Goal: Task Accomplishment & Management: Use online tool/utility

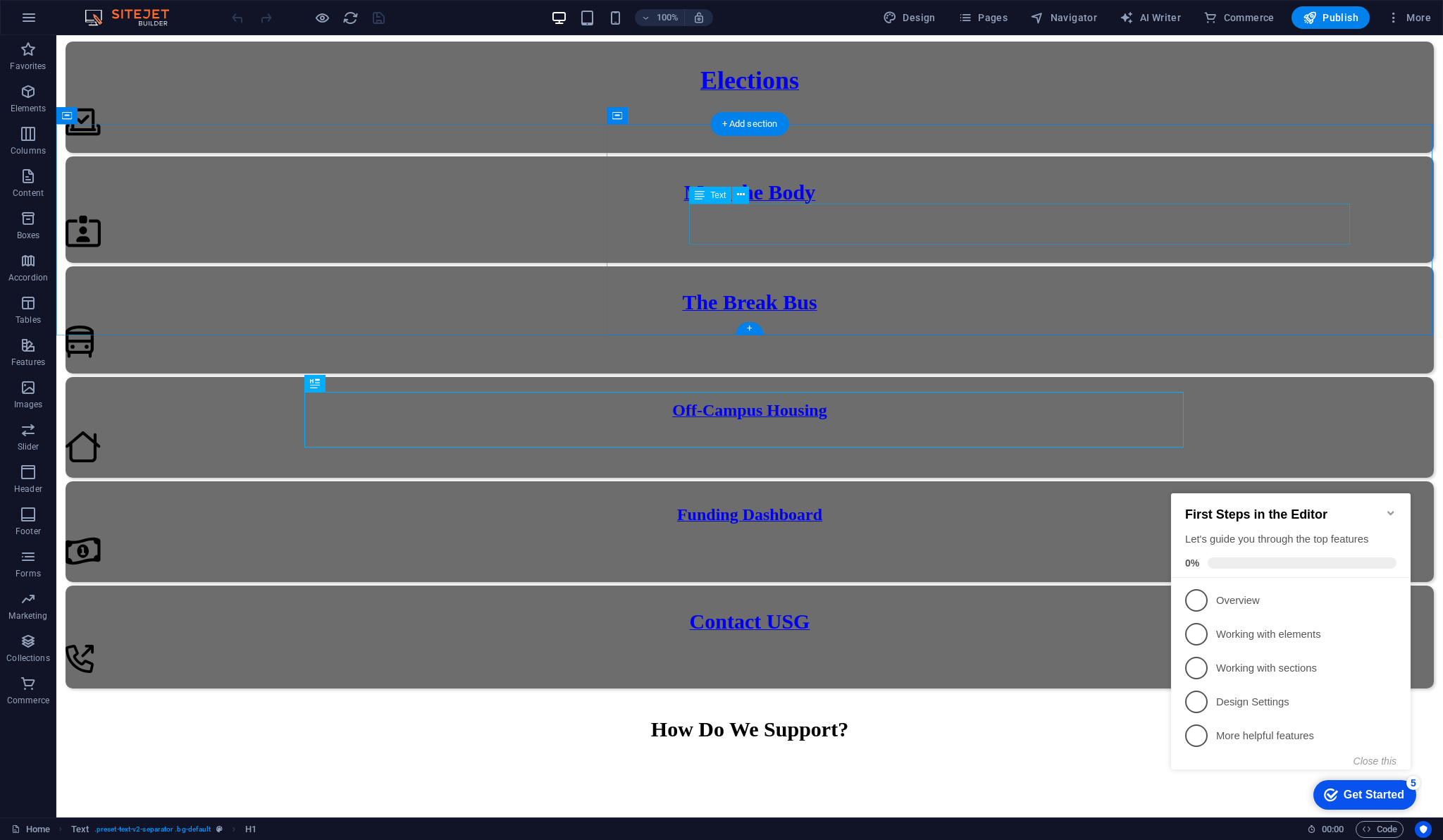
scroll to position [1177, 0]
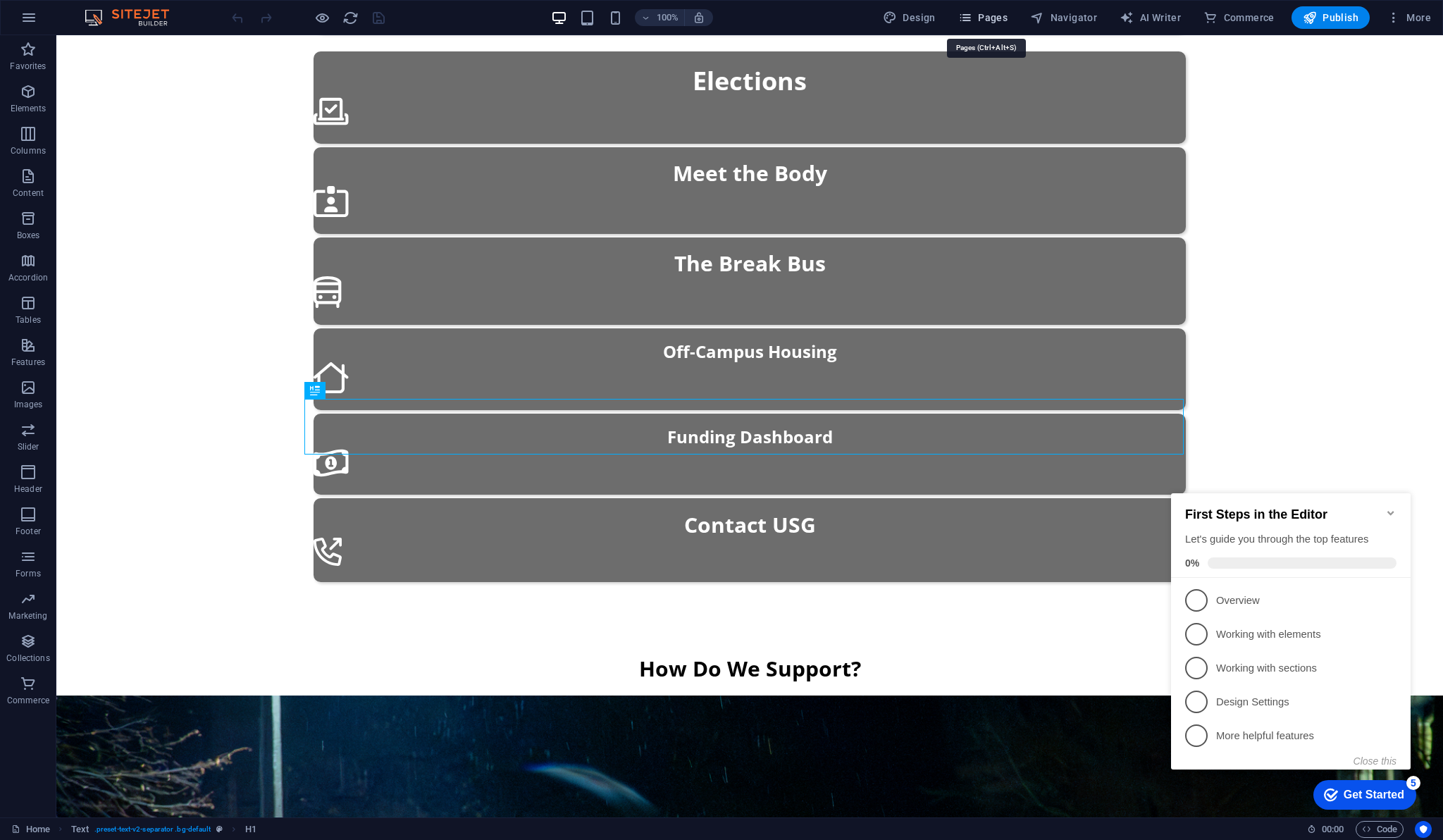
click at [1004, 18] on span "Pages" at bounding box center [983, 17] width 49 height 14
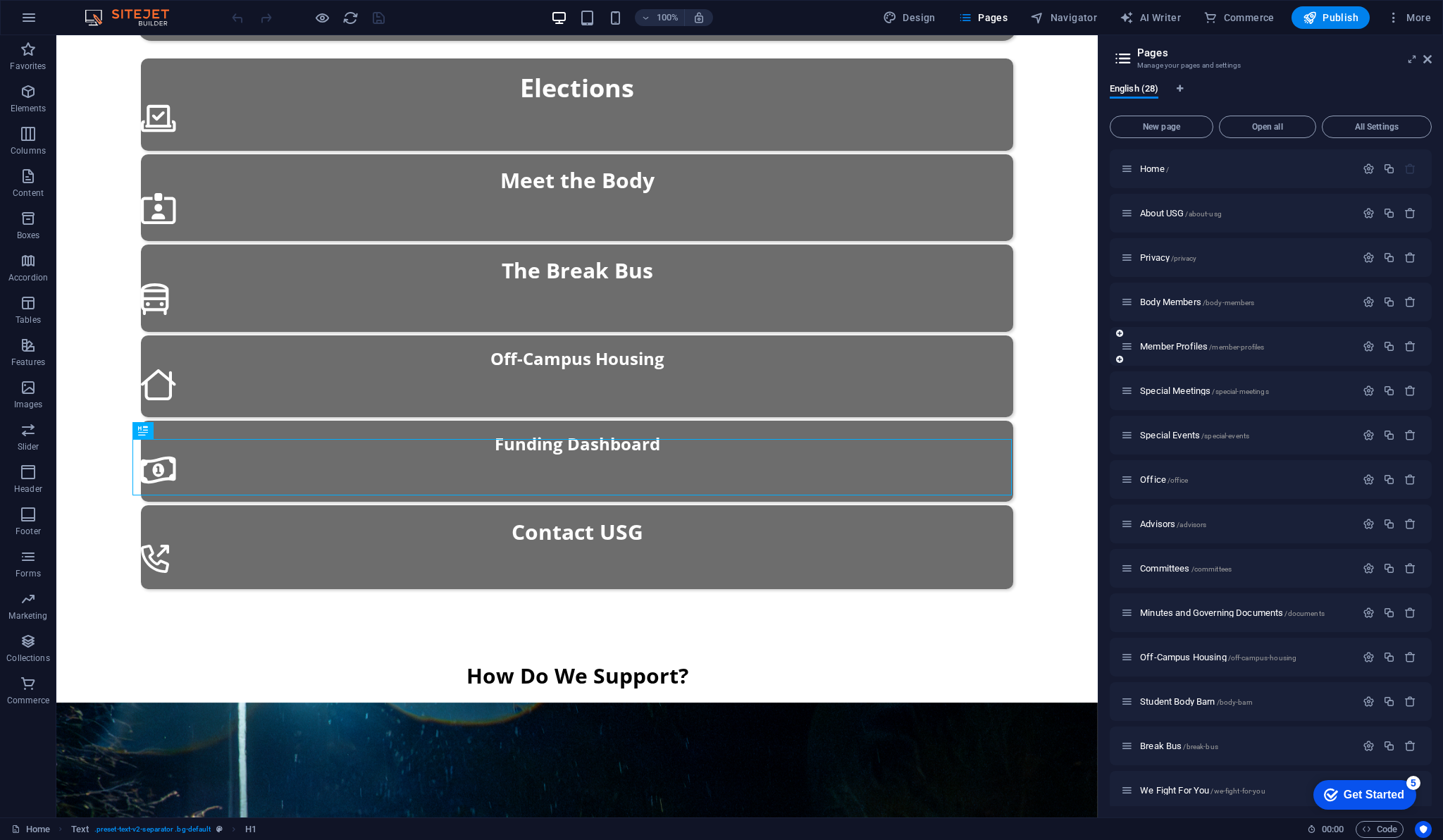
click at [1192, 340] on div "Member Profiles /member-profiles" at bounding box center [1239, 345] width 235 height 16
click at [1178, 347] on span "Member Profiles /member-profiles" at bounding box center [1202, 345] width 124 height 10
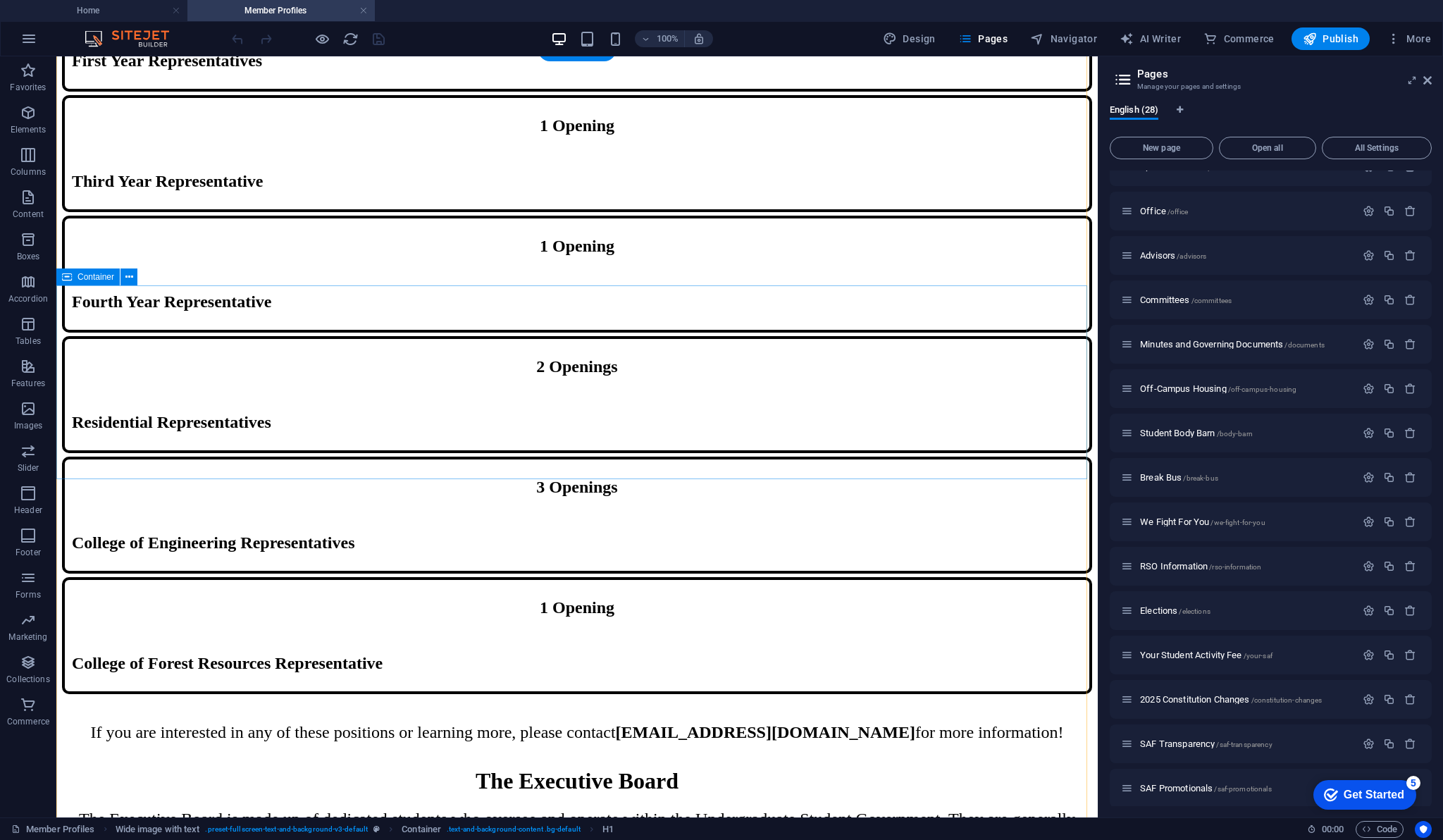
scroll to position [1357, 0]
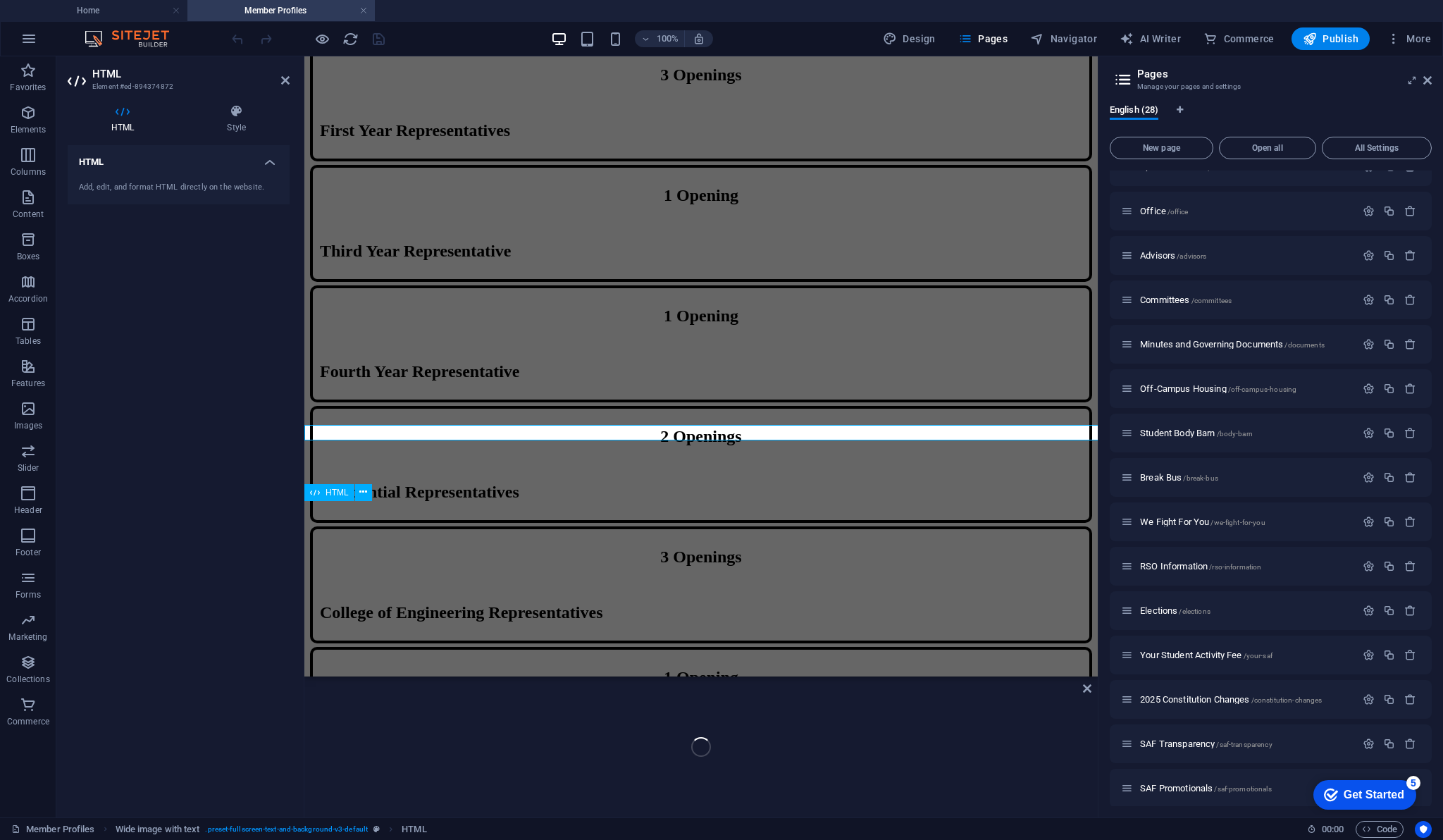
scroll to position [1433, 0]
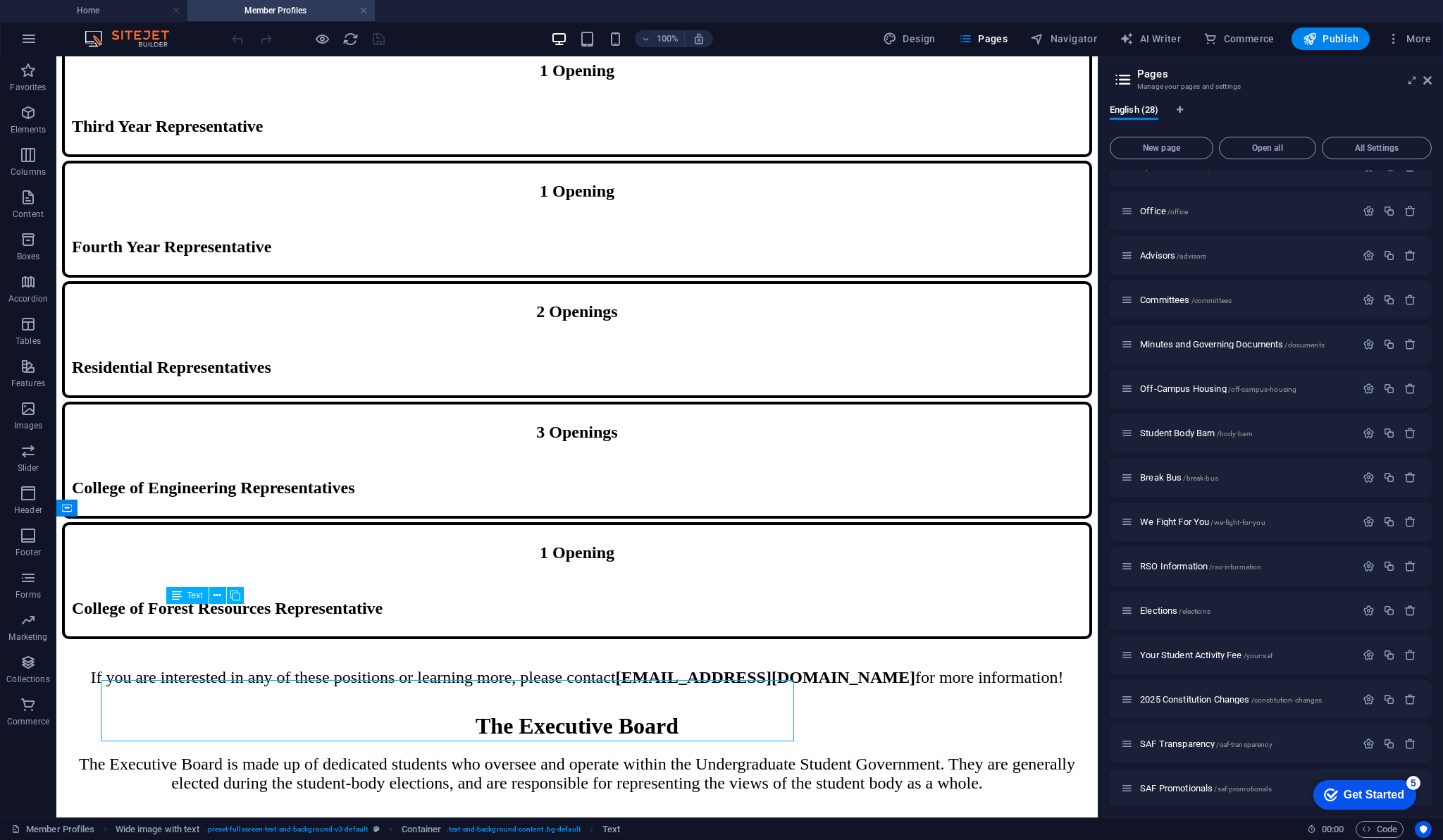
scroll to position [1357, 0]
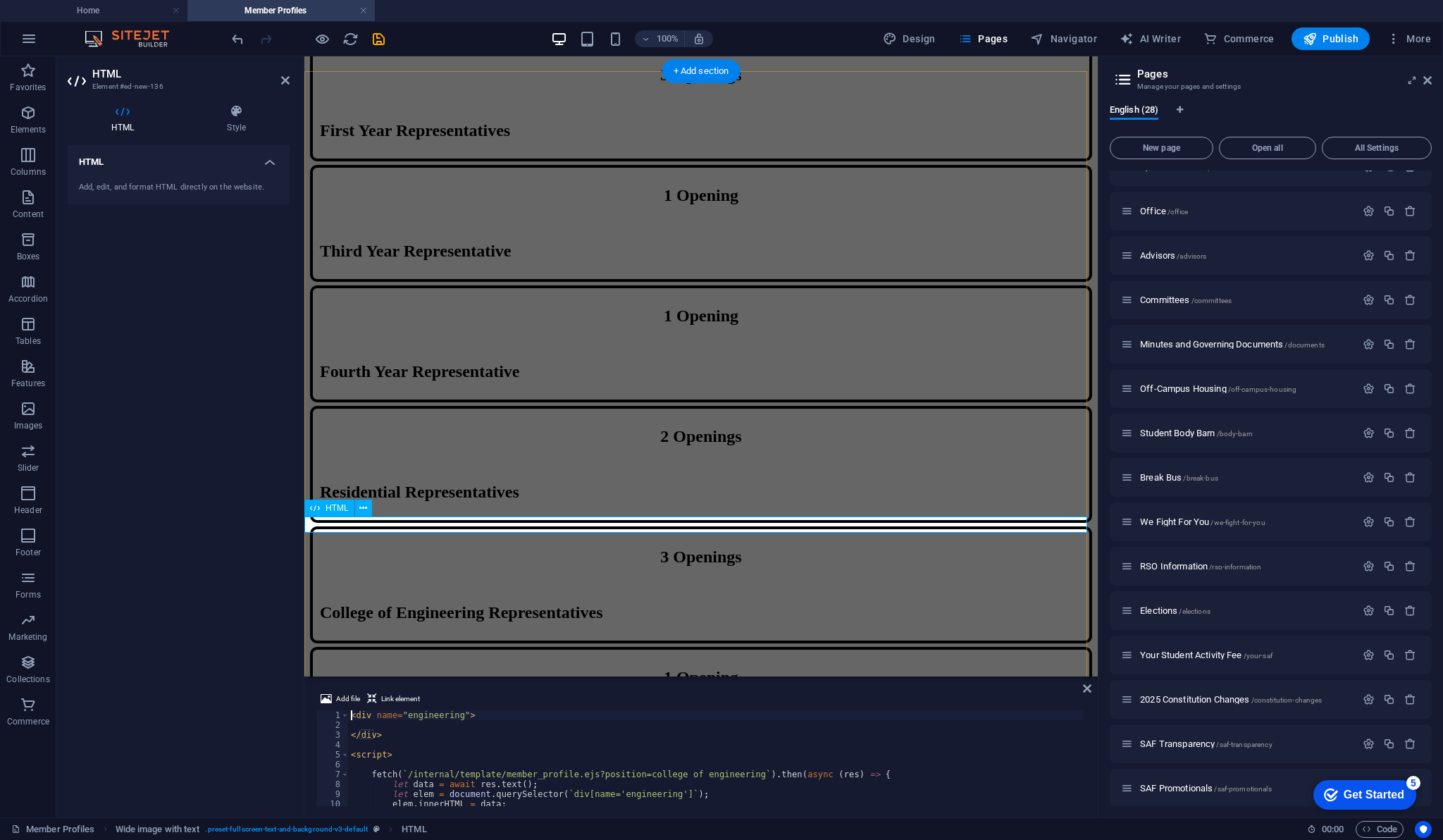
scroll to position [1433, 0]
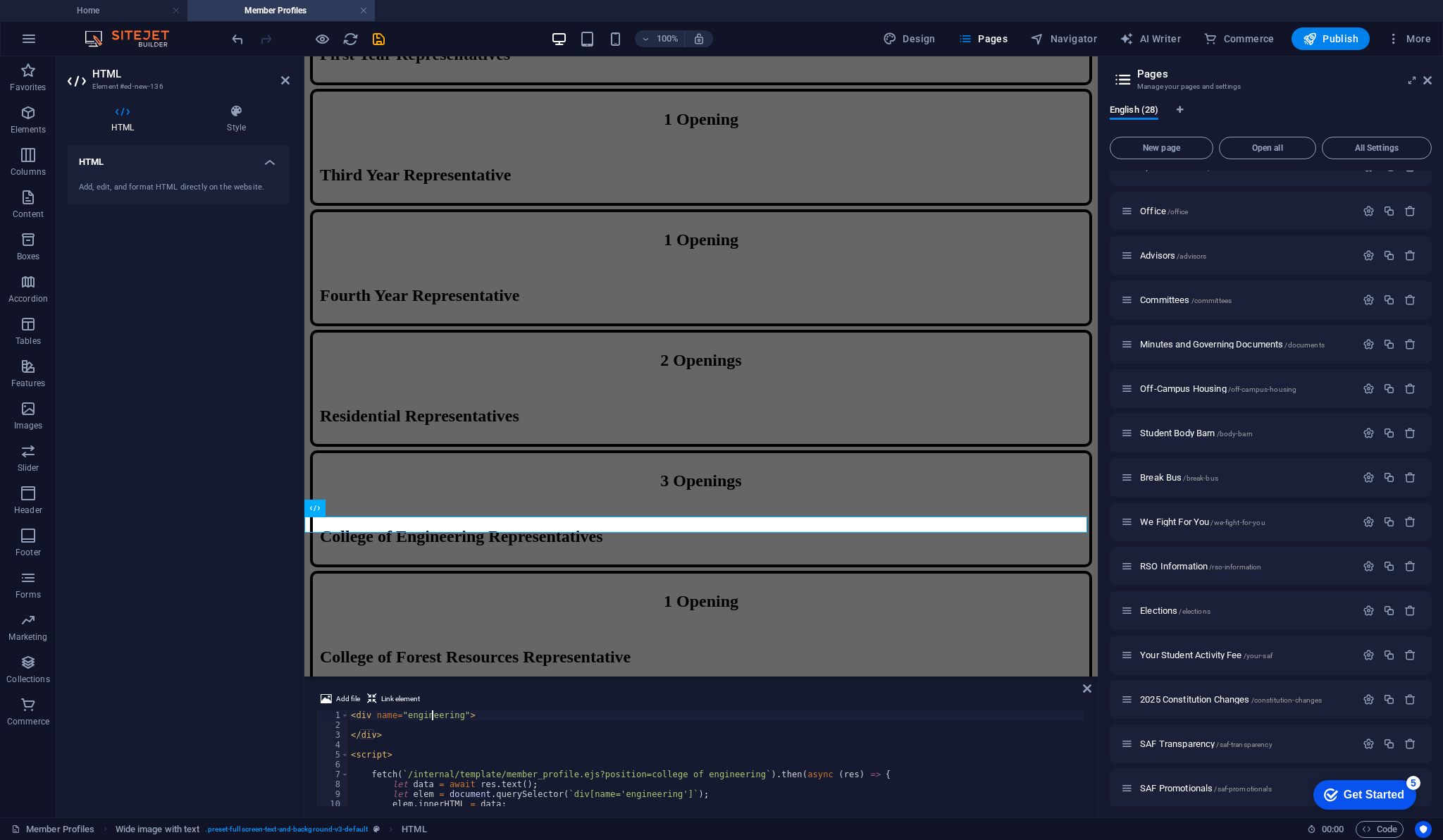
click at [433, 716] on div "< div name = "engineering" > </ div > < script > fetch ( ` /internal/template/m…" at bounding box center [716, 768] width 736 height 115
click at [704, 770] on div "< div name = "computing" > </ div > < script > fetch ( ` /internal/template/mem…" at bounding box center [716, 768] width 736 height 115
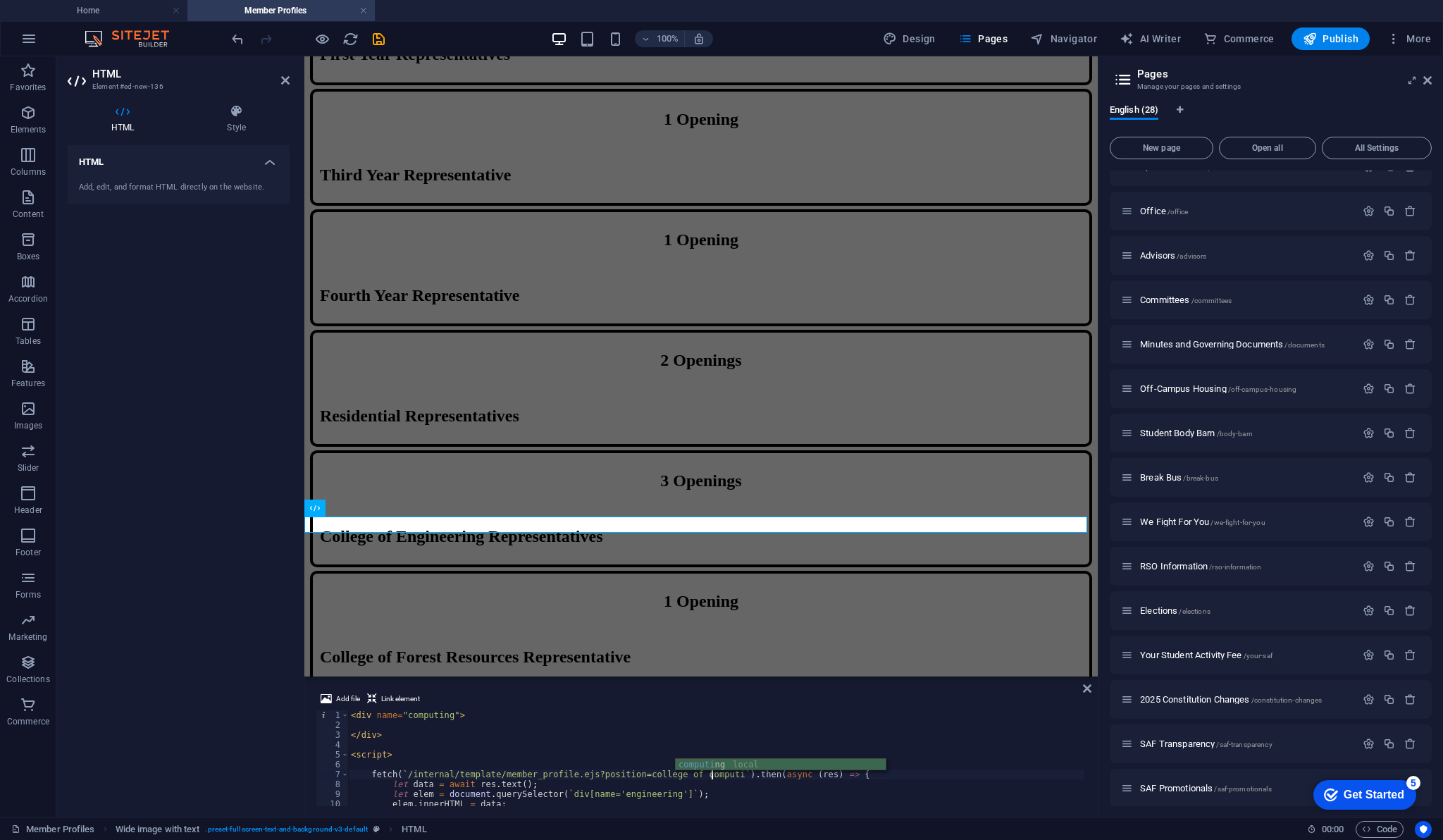
scroll to position [0, 31]
click at [639, 797] on div "< div name = "computing" > </ div > < script > fetch ( ` /internal/template/mem…" at bounding box center [716, 768] width 736 height 115
type textarea "let elem = document.querySelector(`div[name='computing']`);"
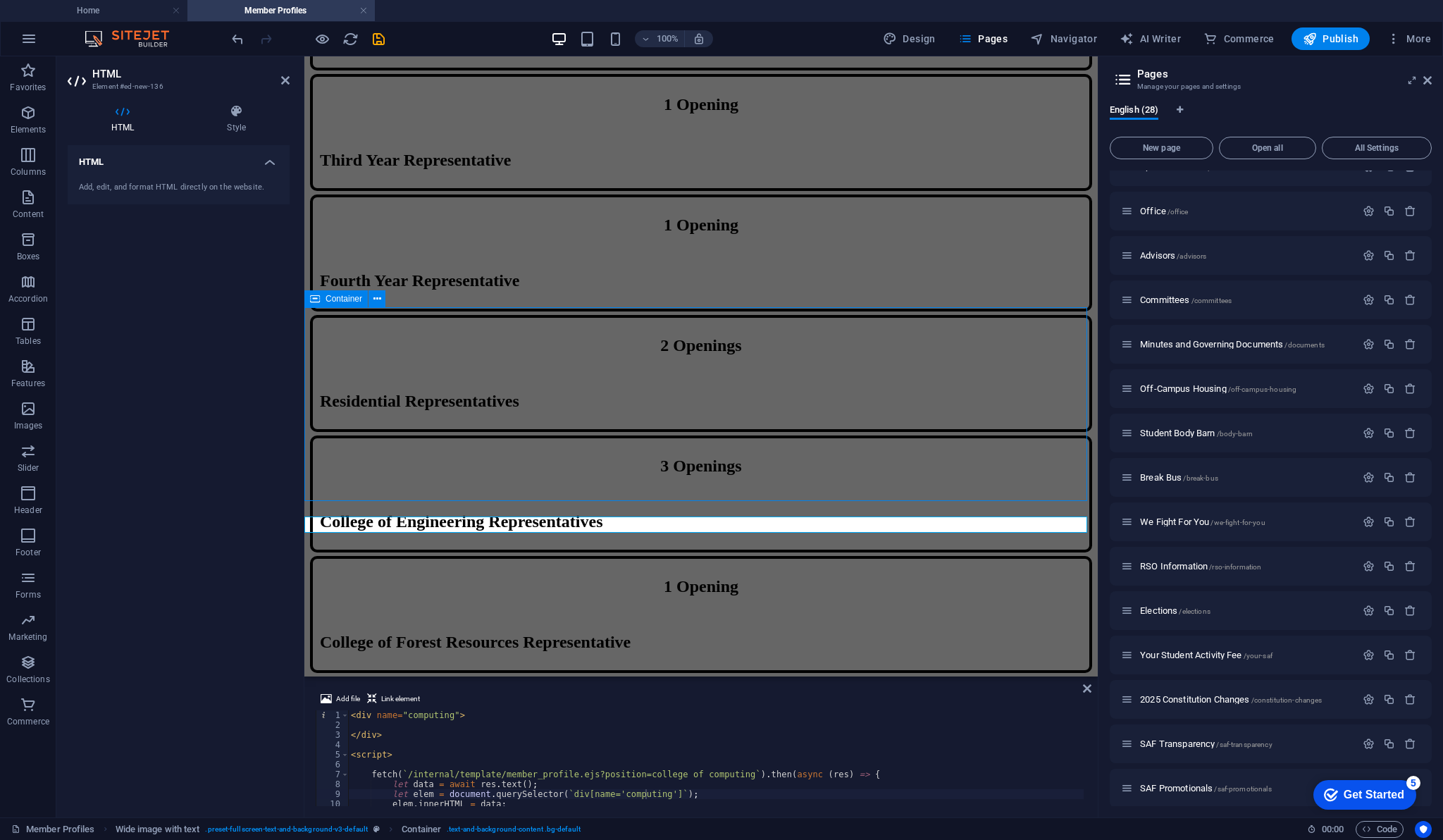
scroll to position [1357, 0]
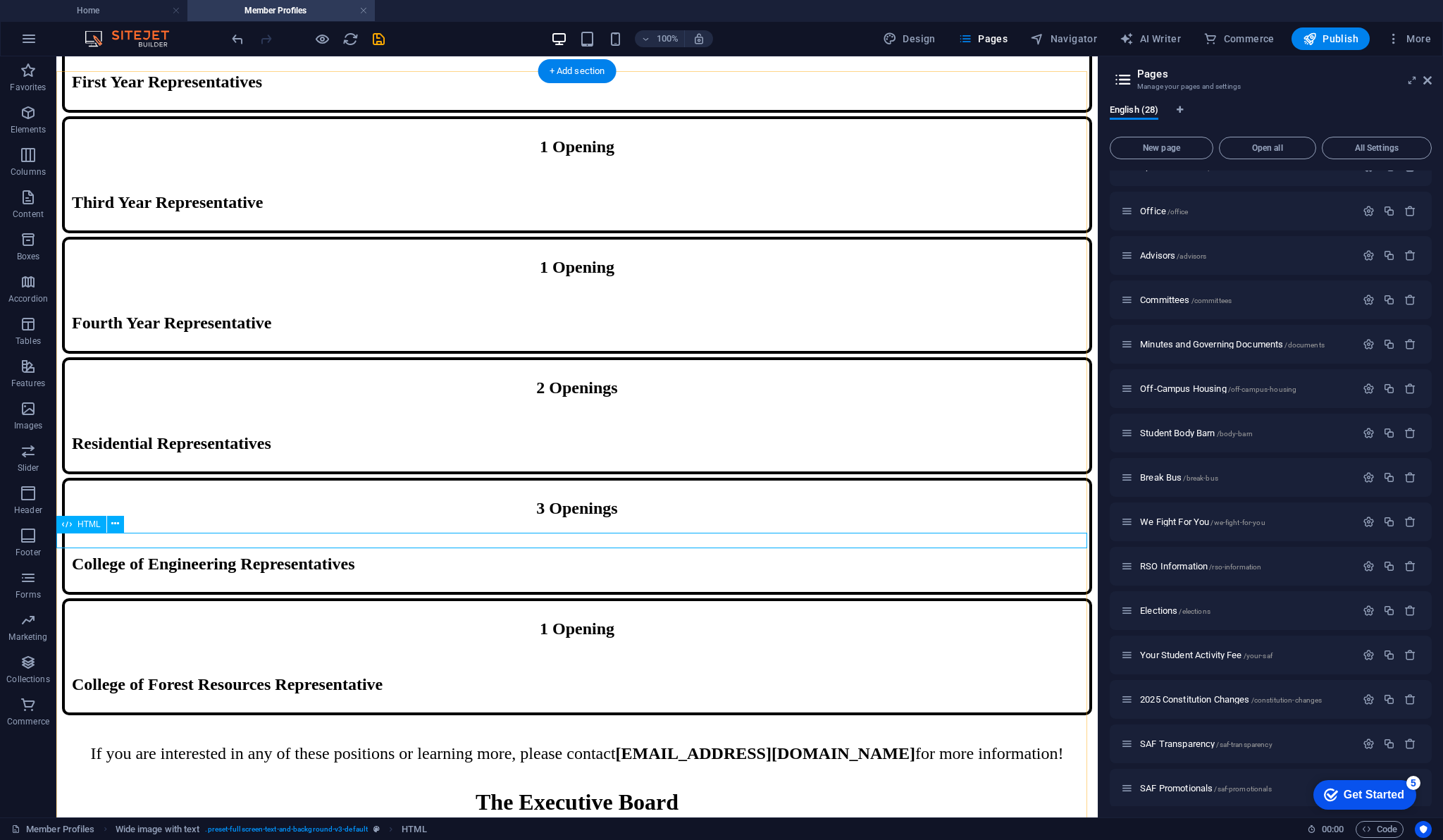
scroll to position [1433, 0]
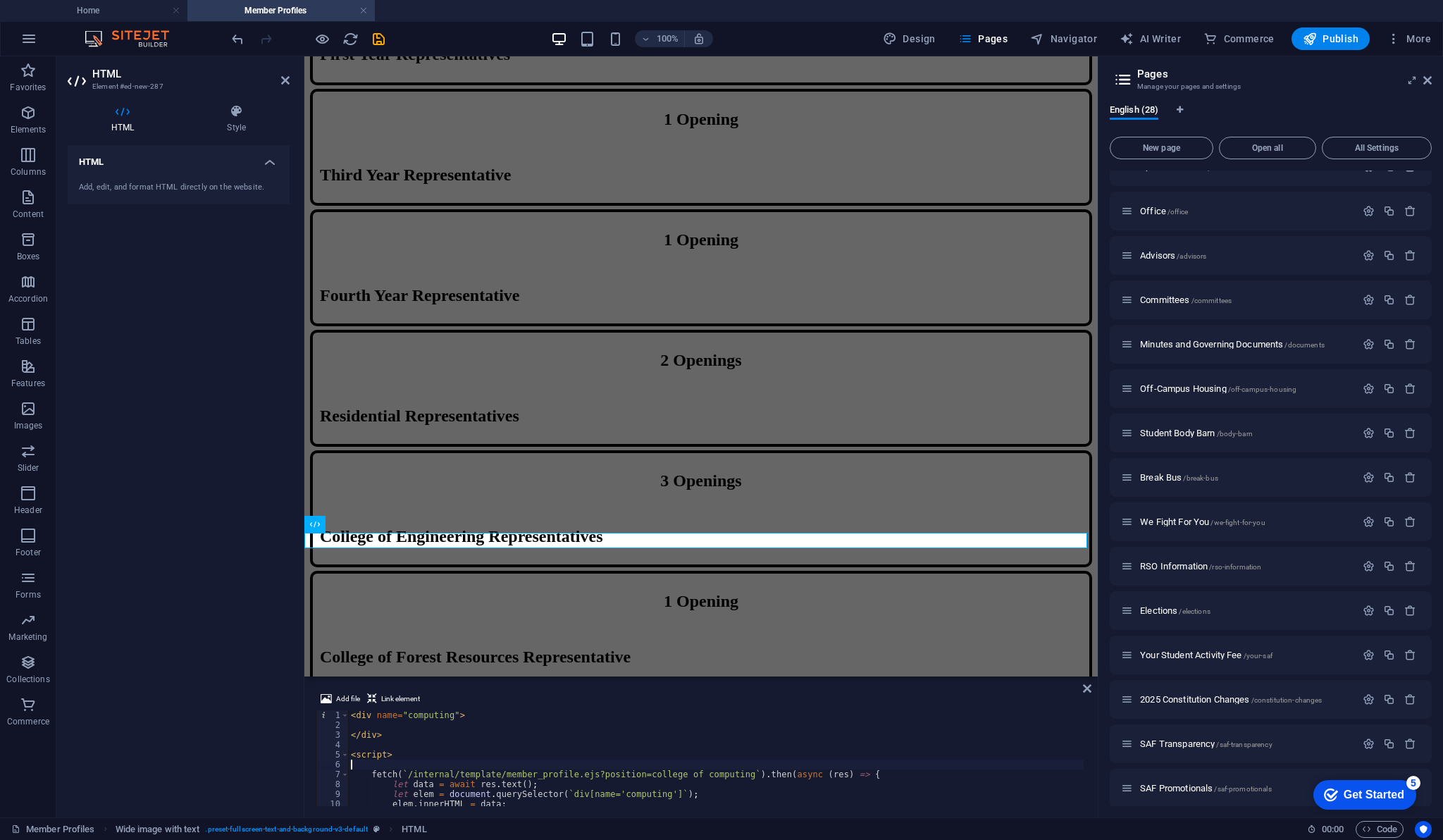
drag, startPoint x: 552, startPoint y: 765, endPoint x: 432, endPoint y: 722, distance: 127.5
click at [432, 722] on div "< div name = "computing" > </ div > < script > fetch ( ` /internal/template/mem…" at bounding box center [716, 768] width 736 height 115
click at [417, 711] on div "< div name = "computing" > </ div > < script > fetch ( ` /internal/template/mem…" at bounding box center [716, 768] width 736 height 115
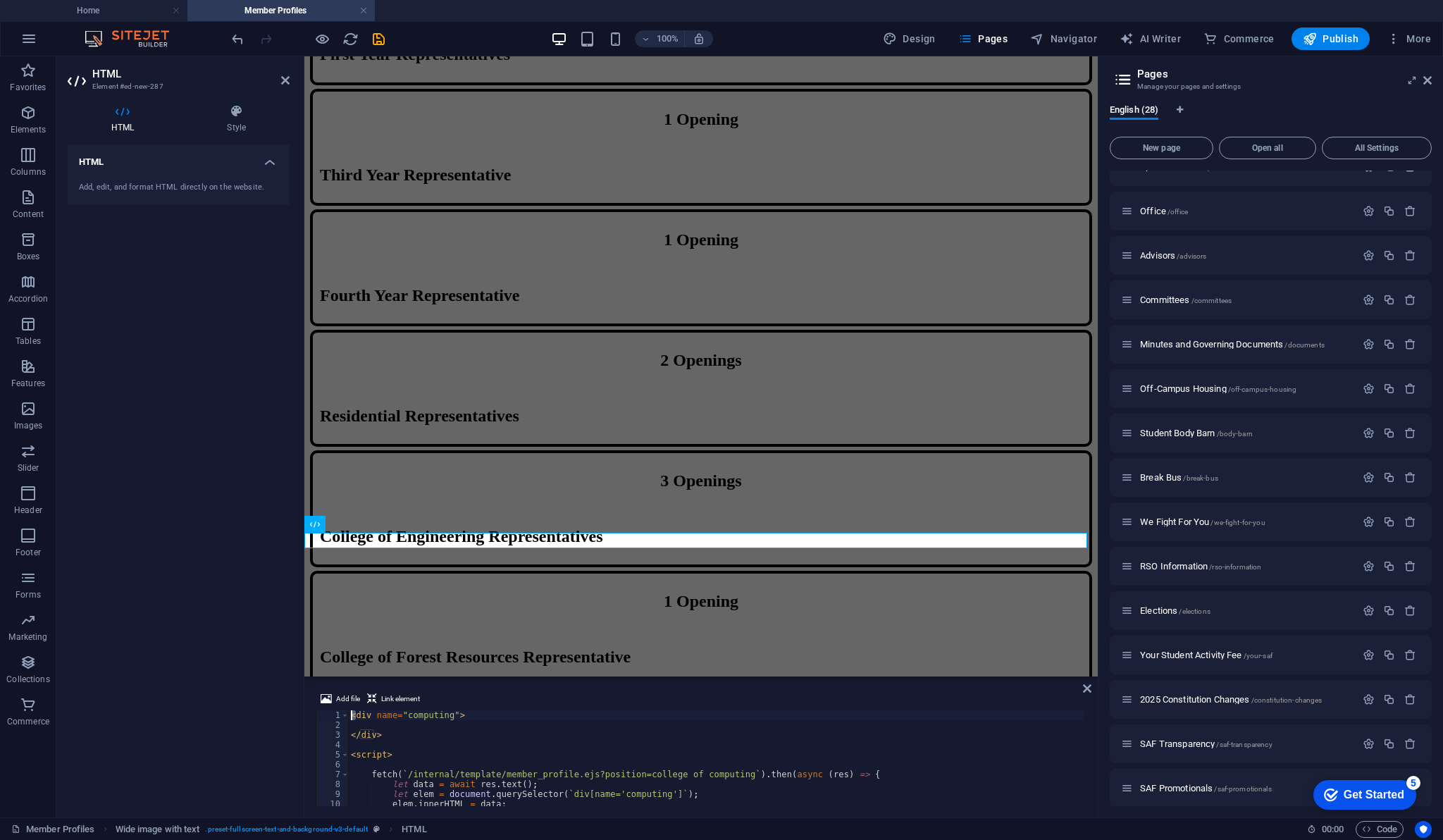
click at [415, 717] on div "< div name = "computing" > </ div > < script > fetch ( ` /internal/template/mem…" at bounding box center [716, 768] width 736 height 115
click at [415, 717] on div "< div name = "scienceandarts" > </ div > < script > fetch ( ` /internal/templat…" at bounding box center [716, 768] width 736 height 115
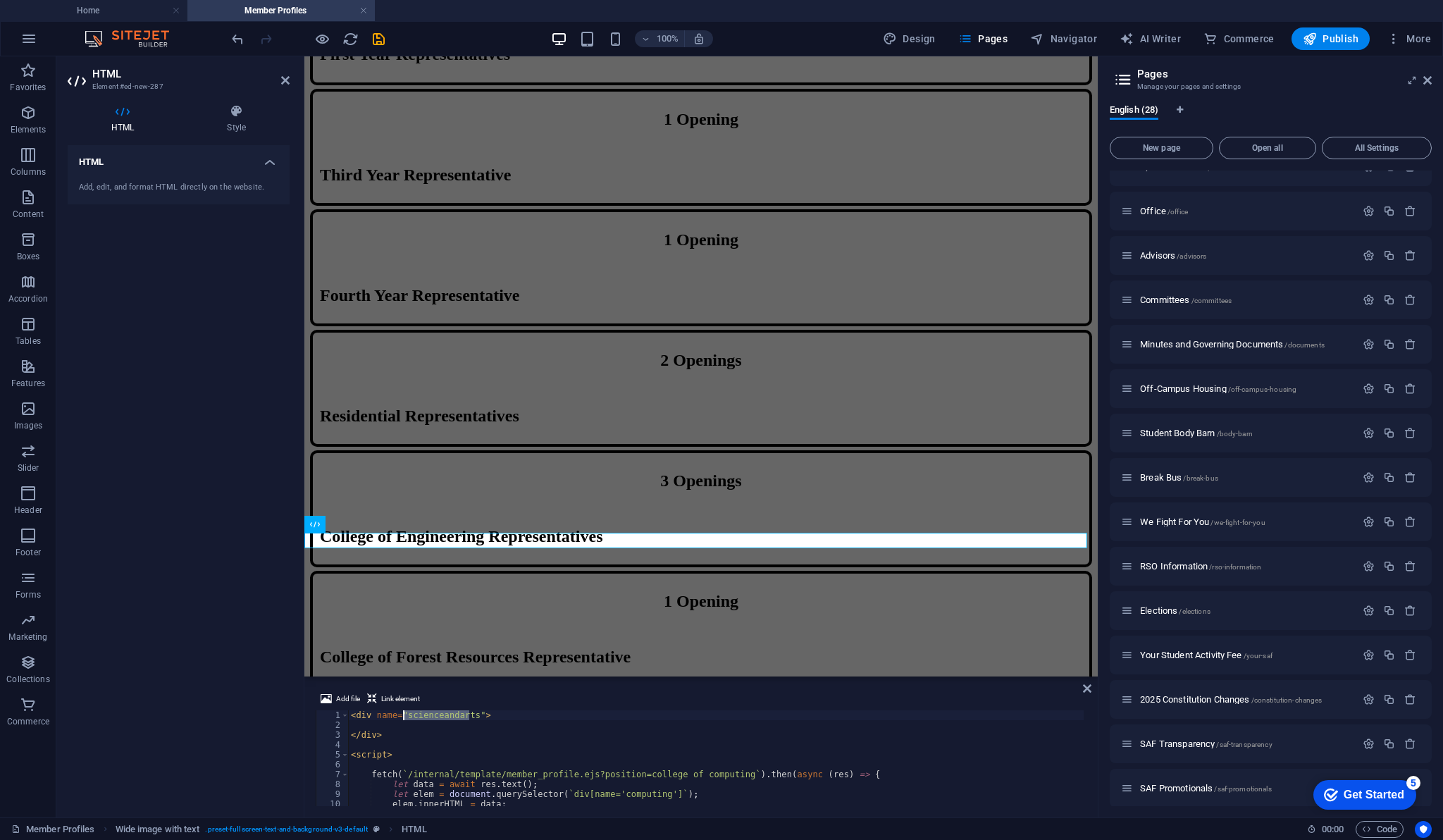
click at [626, 795] on div "< div name = "scienceandarts" > </ div > < script > fetch ( ` /internal/templat…" at bounding box center [716, 768] width 736 height 115
paste textarea "scienceandarts"
click at [687, 783] on div "< div name = "scienceandarts" > </ div > < script > fetch ( ` /internal/templat…" at bounding box center [716, 768] width 736 height 115
click at [707, 774] on div "< div name = "scienceandarts" > </ div > < script > fetch ( ` /internal/templat…" at bounding box center [716, 768] width 736 height 115
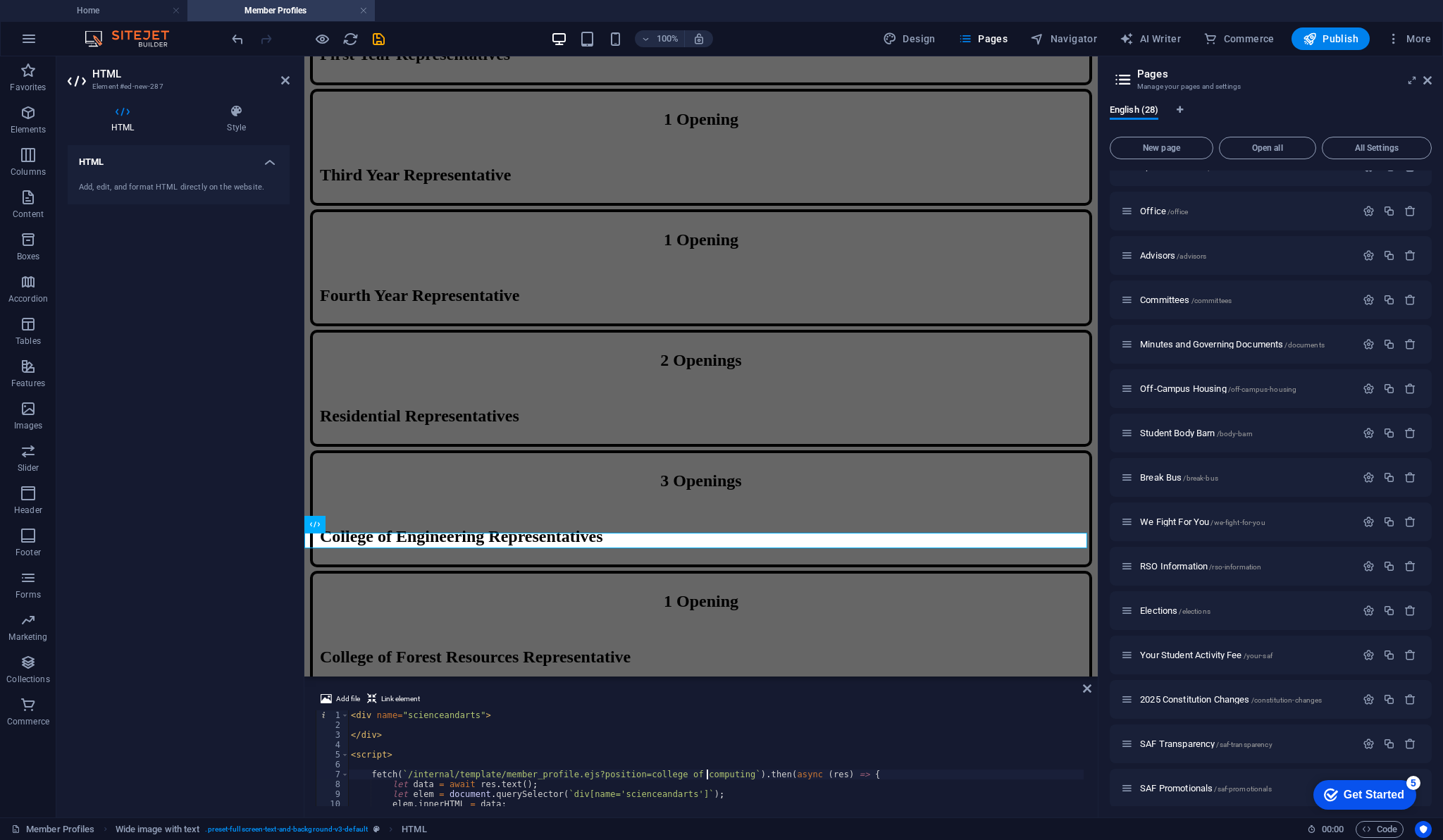
click at [707, 774] on div "< div name = "scienceandarts" > </ div > < script > fetch ( ` /internal/templat…" at bounding box center [716, 768] width 736 height 115
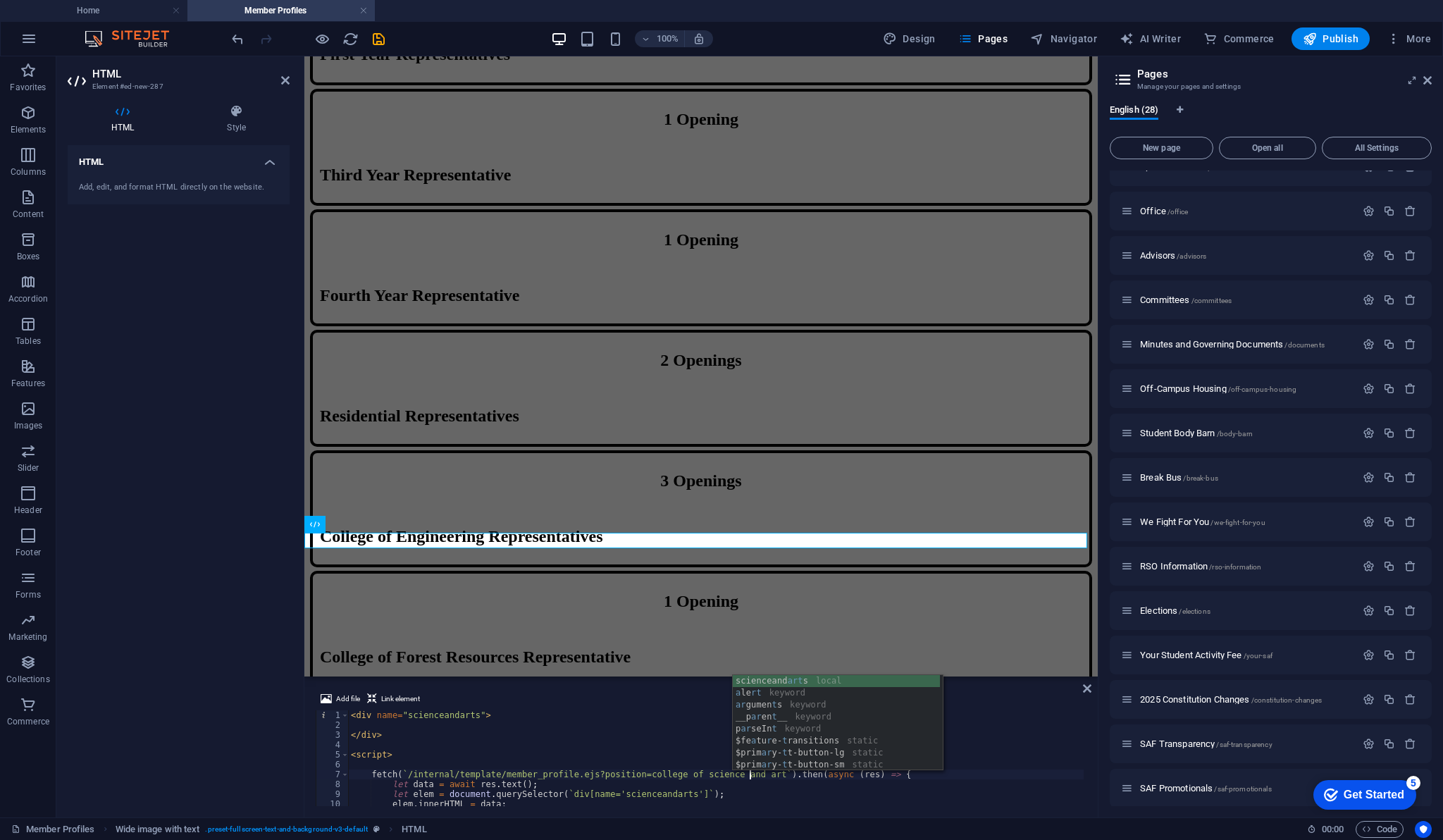
scroll to position [0, 34]
type textarea "fetch(`/internal/template/member_profile.ejs?position=college of science and ar…"
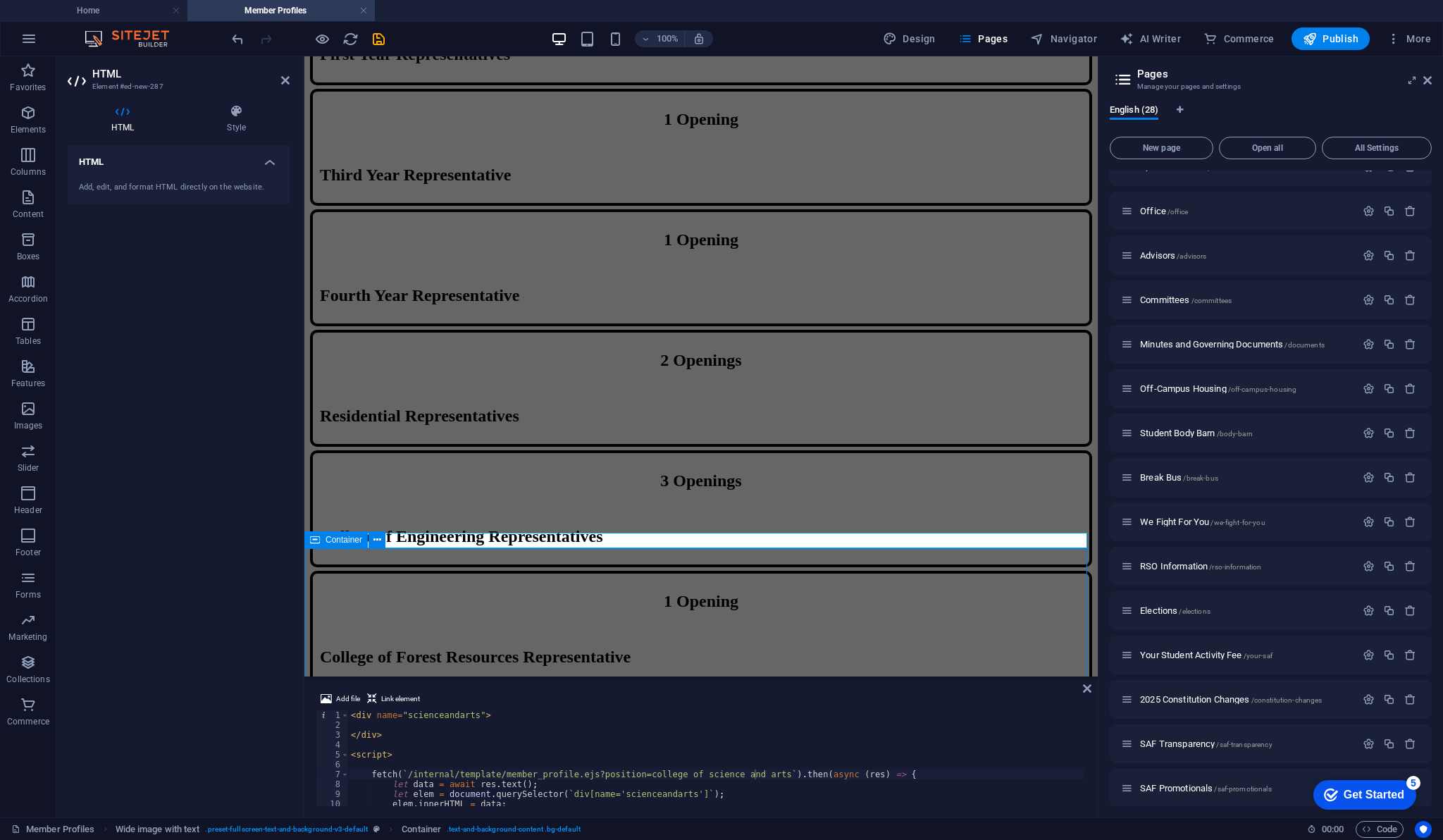
scroll to position [1357, 0]
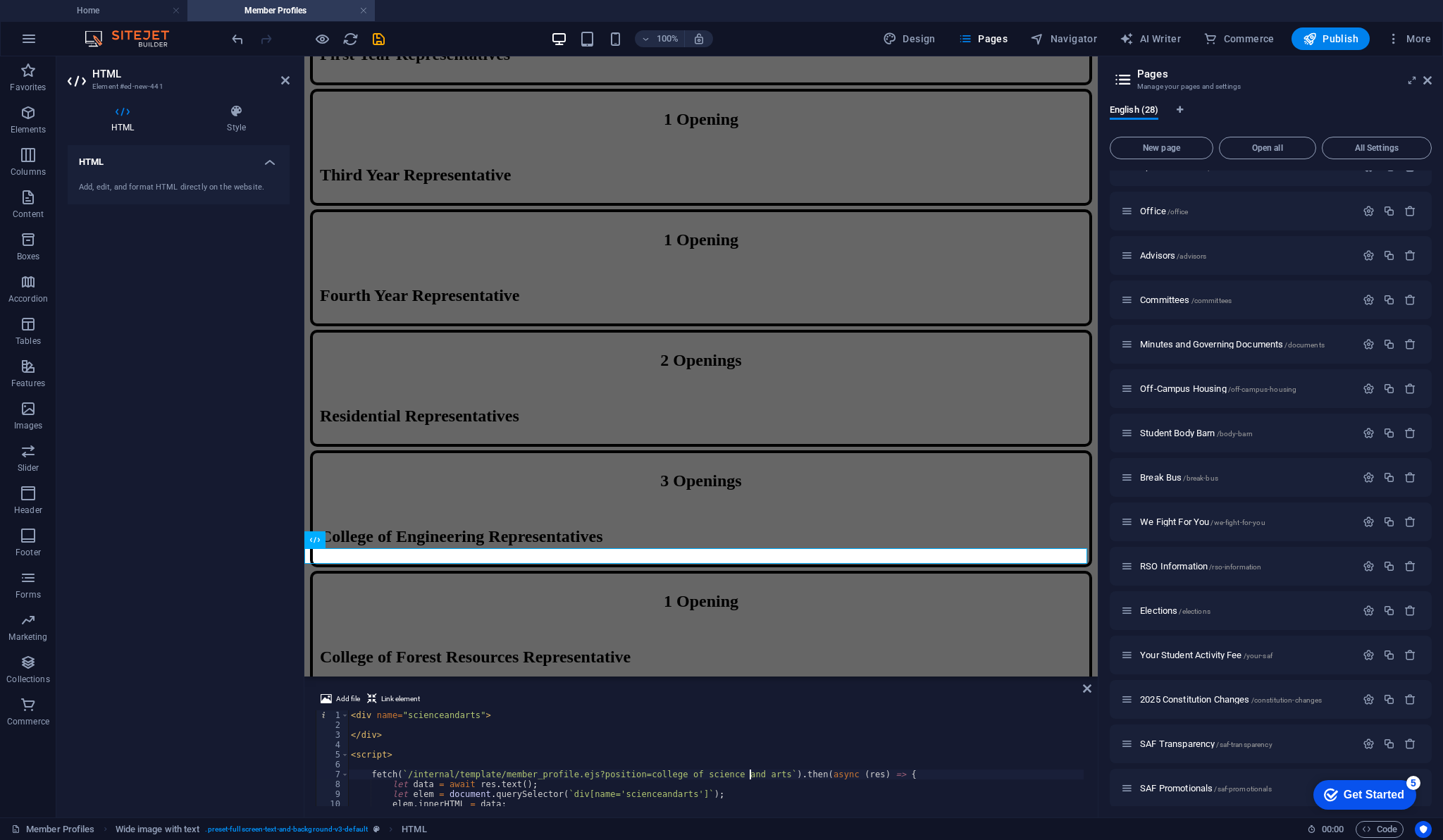
click at [750, 776] on div "< div name = "scienceandarts" > </ div > < script > fetch ( ` /internal/templat…" at bounding box center [716, 768] width 736 height 115
click at [442, 713] on div "< div name = "scienceandarts" > </ div > < script > fetch ( ` /internal/templat…" at bounding box center [716, 768] width 736 height 115
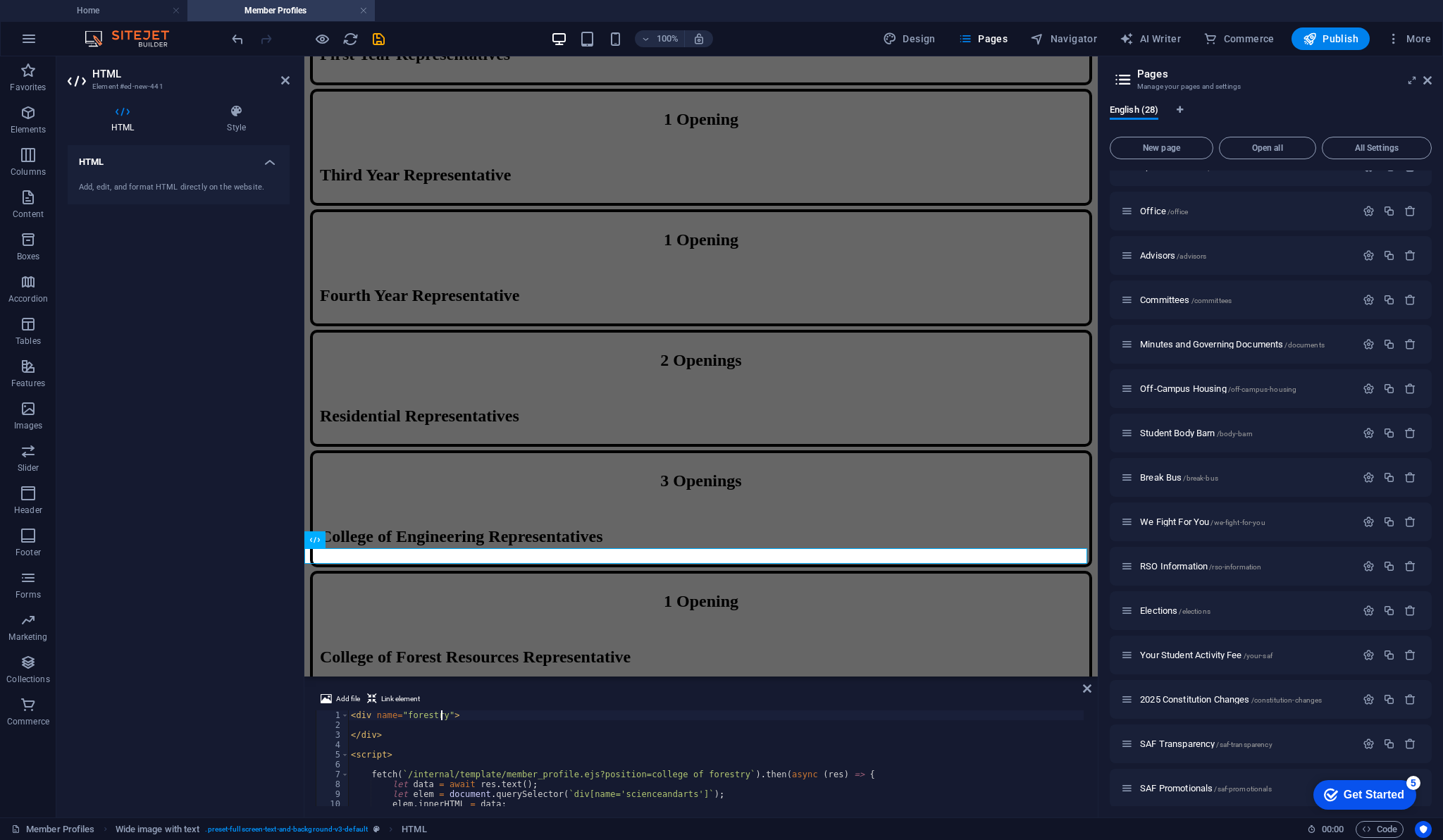
click at [427, 716] on div "< div name = "forestry" > </ div > < script > fetch ( ` /internal/template/memb…" at bounding box center [716, 768] width 736 height 115
click at [635, 793] on div "< div name = "forestry" > </ div > < script > fetch ( ` /internal/template/memb…" at bounding box center [716, 768] width 736 height 115
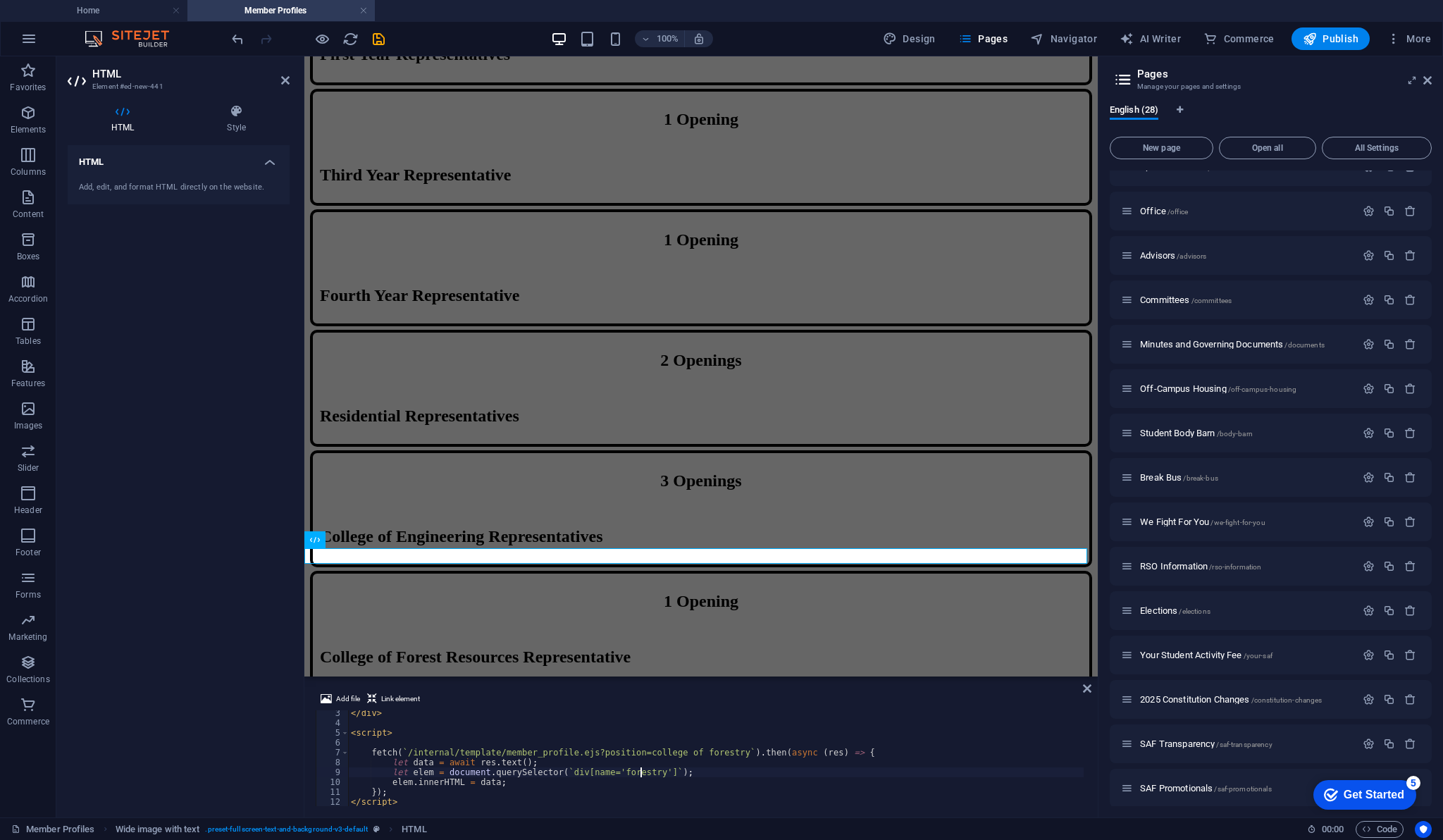
scroll to position [21, 0]
type textarea "let elem = document.querySelector(`div[name='forestry']`);"
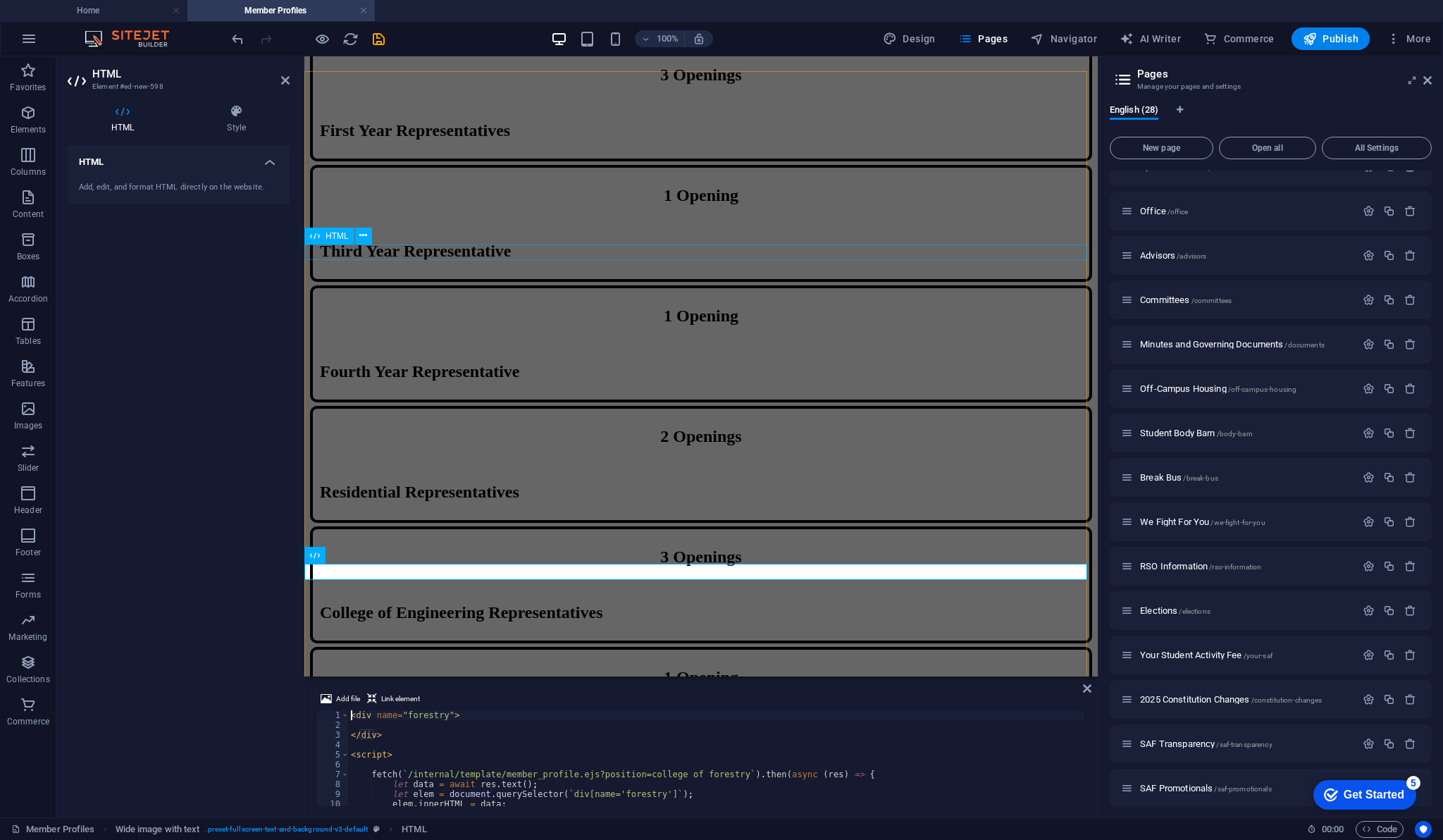
scroll to position [1433, 0]
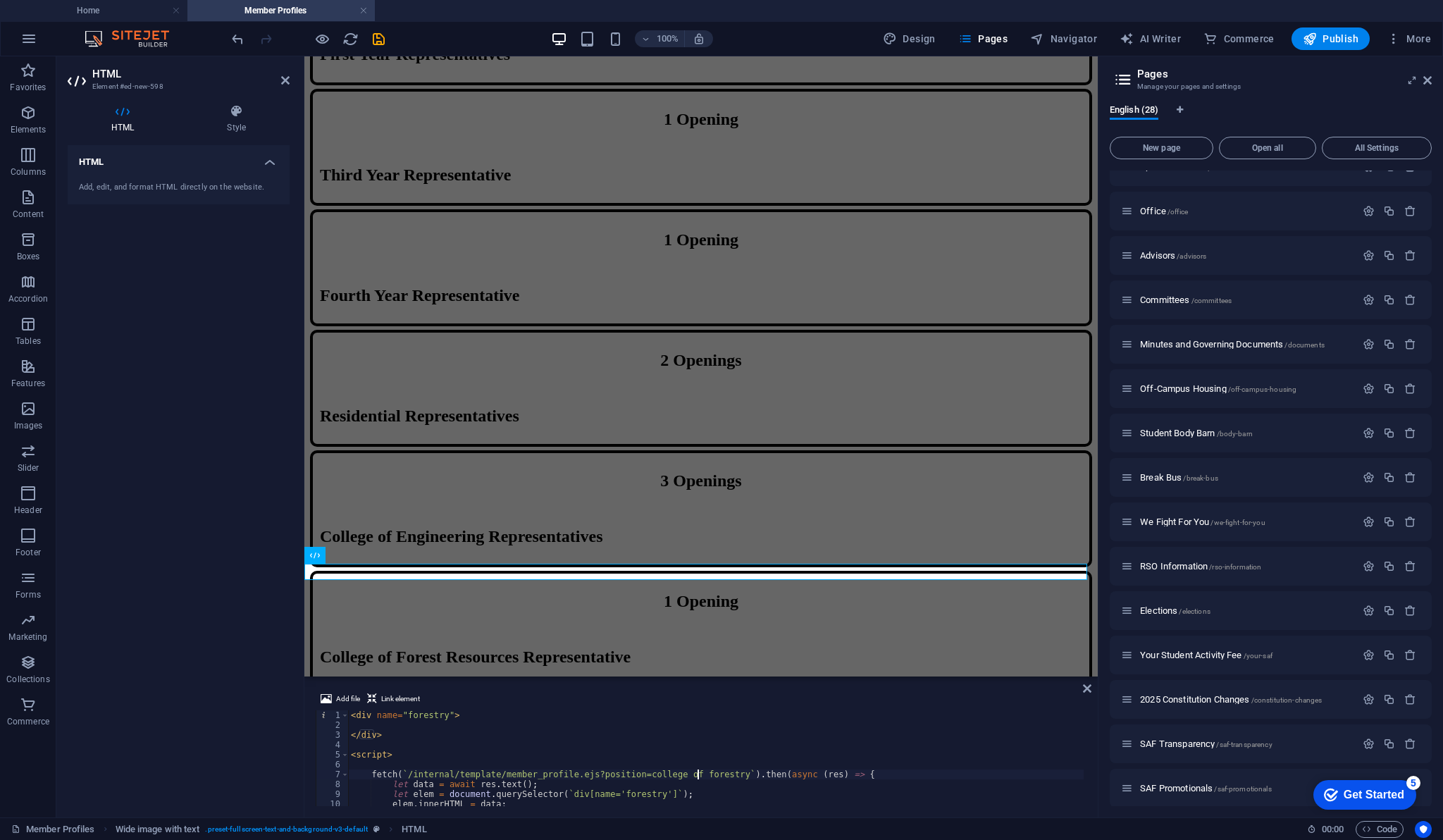
click at [697, 776] on div "< div name = "forestry" > </ div > < script > fetch ( ` /internal/template/memb…" at bounding box center [716, 768] width 736 height 115
click at [415, 711] on div "< div name = "forestry" > </ div > < script > fetch ( ` /internal/template/memb…" at bounding box center [716, 768] width 736 height 115
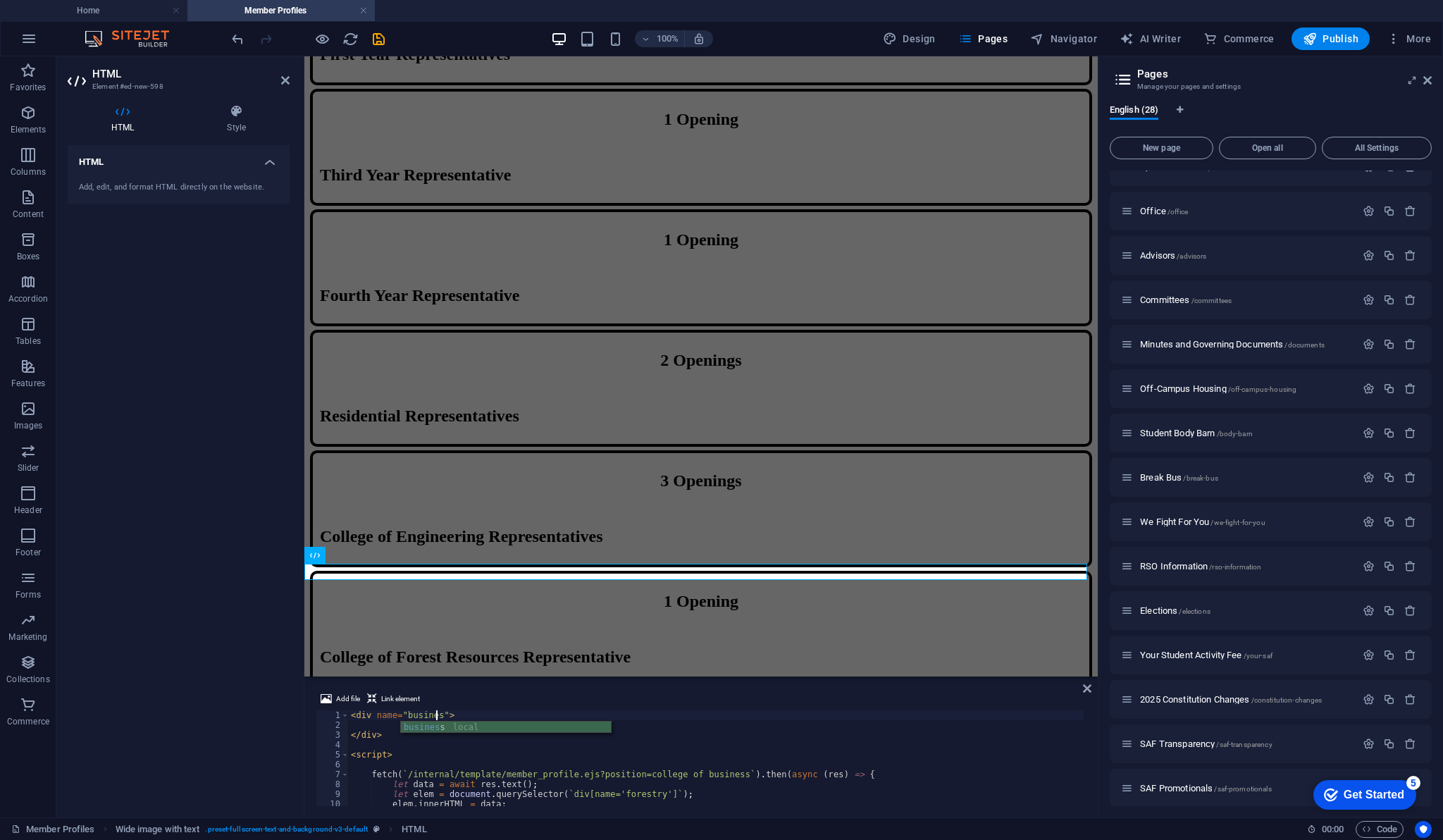
scroll to position [0, 7]
click at [614, 792] on div "< div name = "business" > </ div > < script > fetch ( ` /internal/template/memb…" at bounding box center [716, 768] width 736 height 115
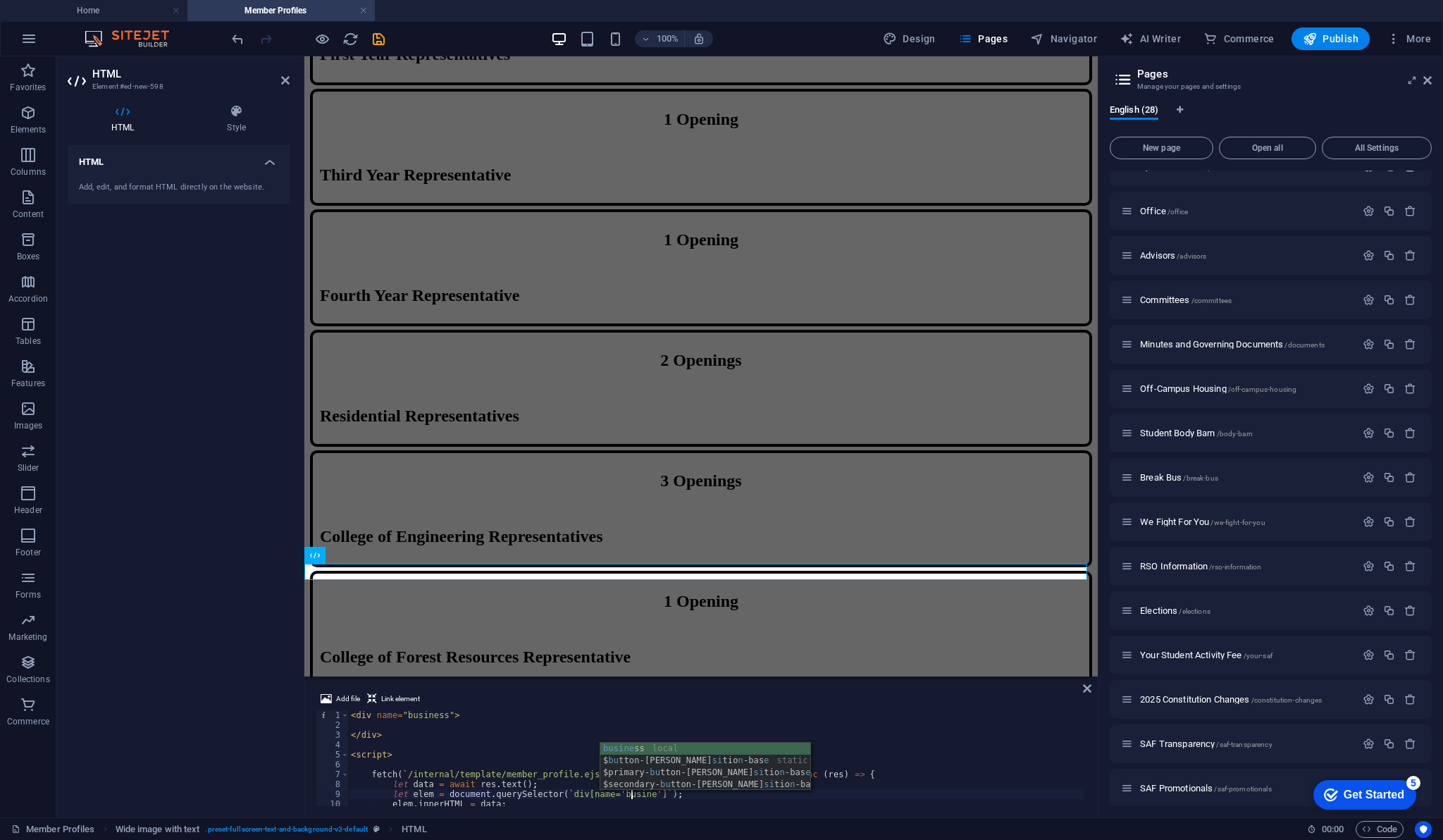
scroll to position [0, 23]
type textarea "let elem = document.querySelector(`div[name='business']`);"
click at [505, 741] on div "< div name = "business" > </ div > < script > fetch ( ` /internal/template/memb…" at bounding box center [716, 768] width 736 height 115
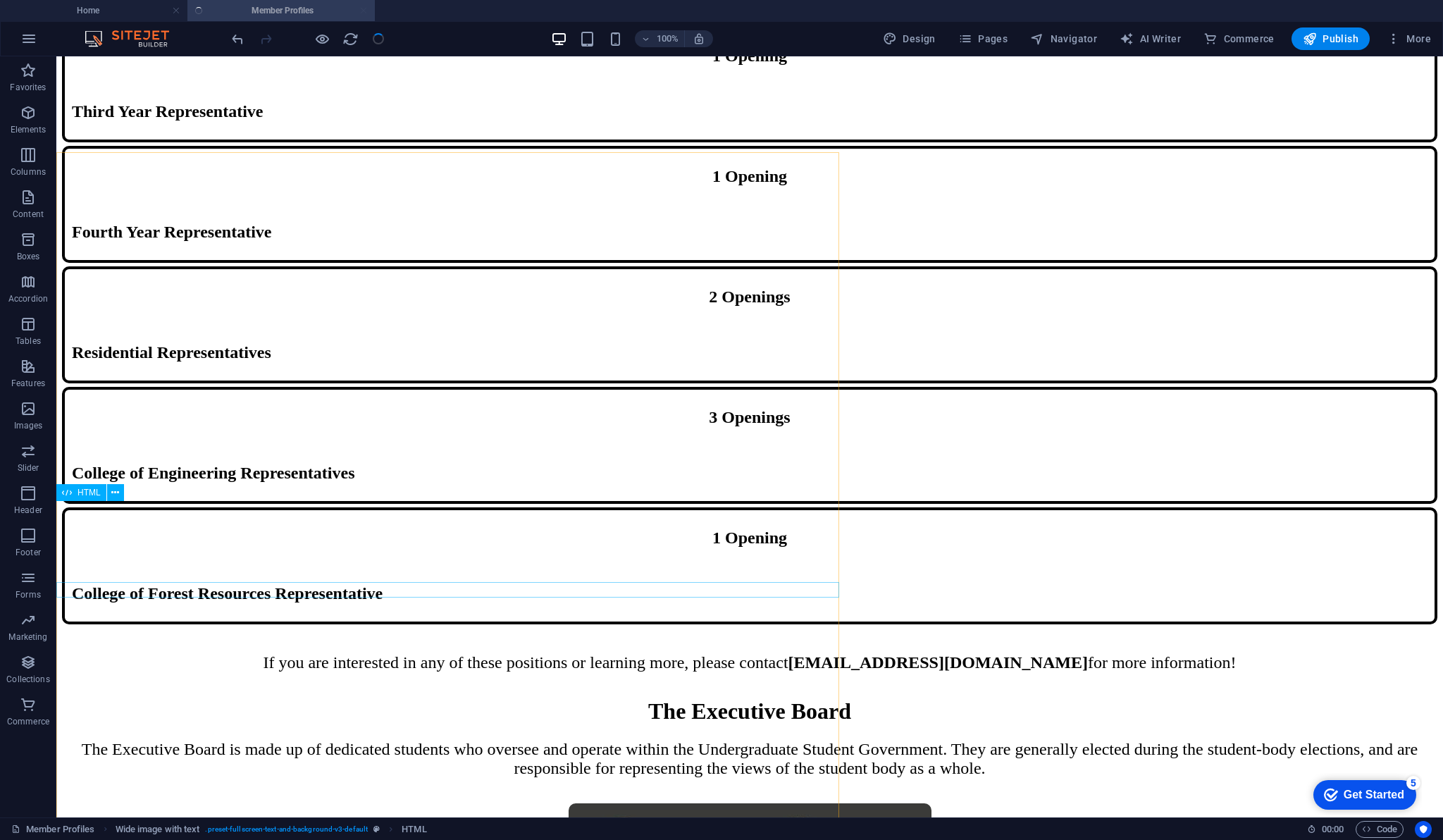
scroll to position [1352, 0]
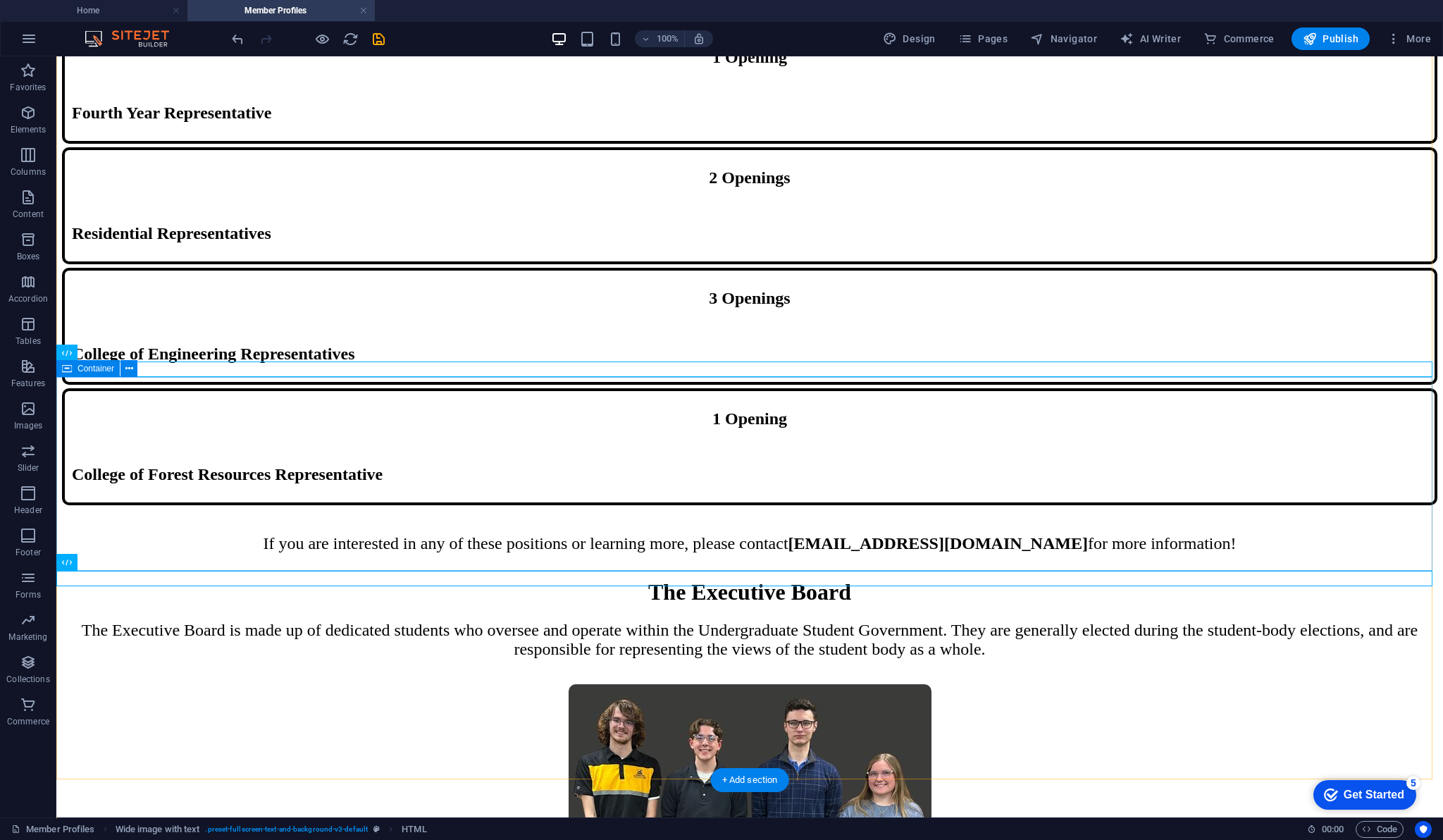
scroll to position [1555, 0]
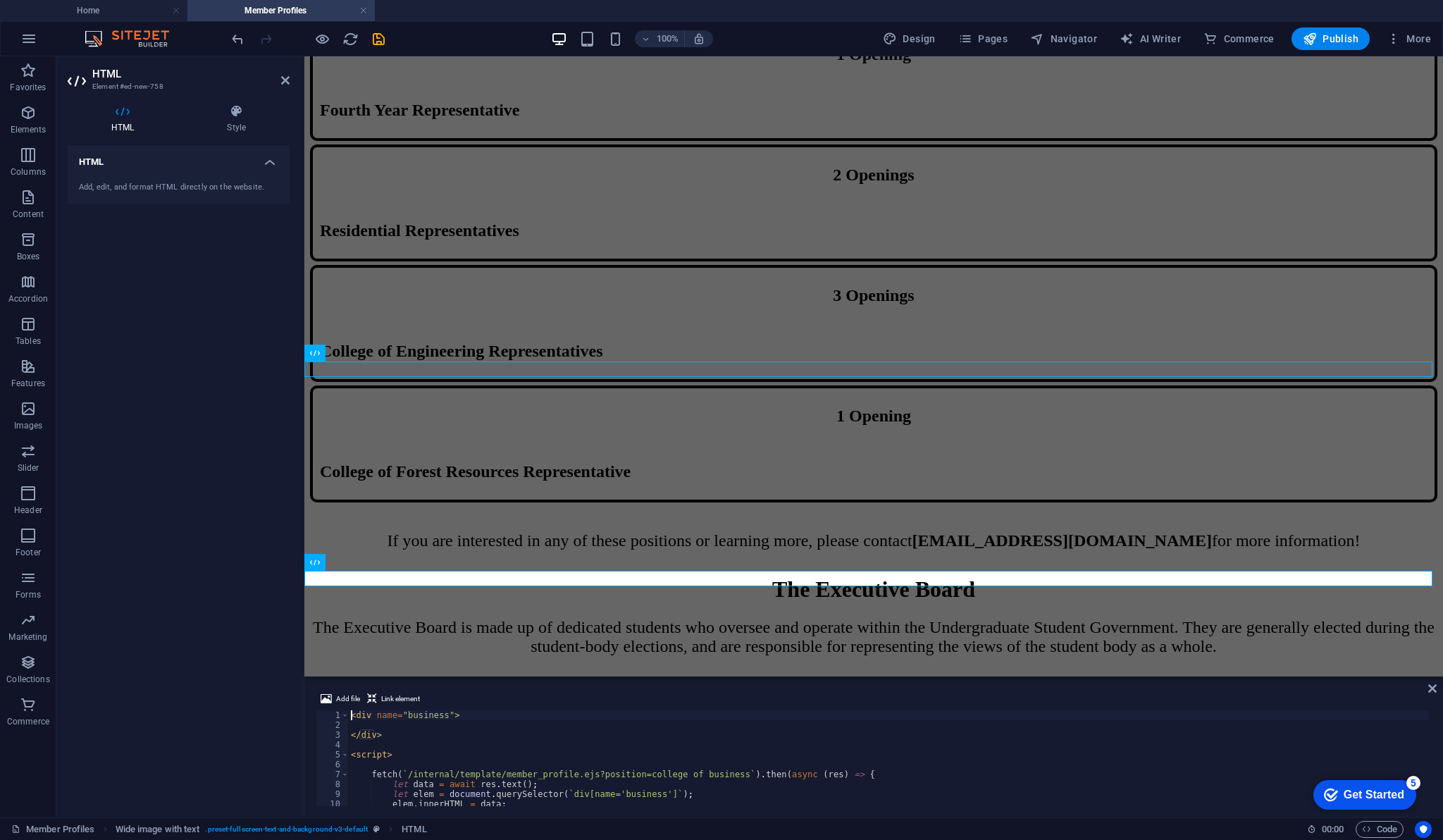
scroll to position [22, 0]
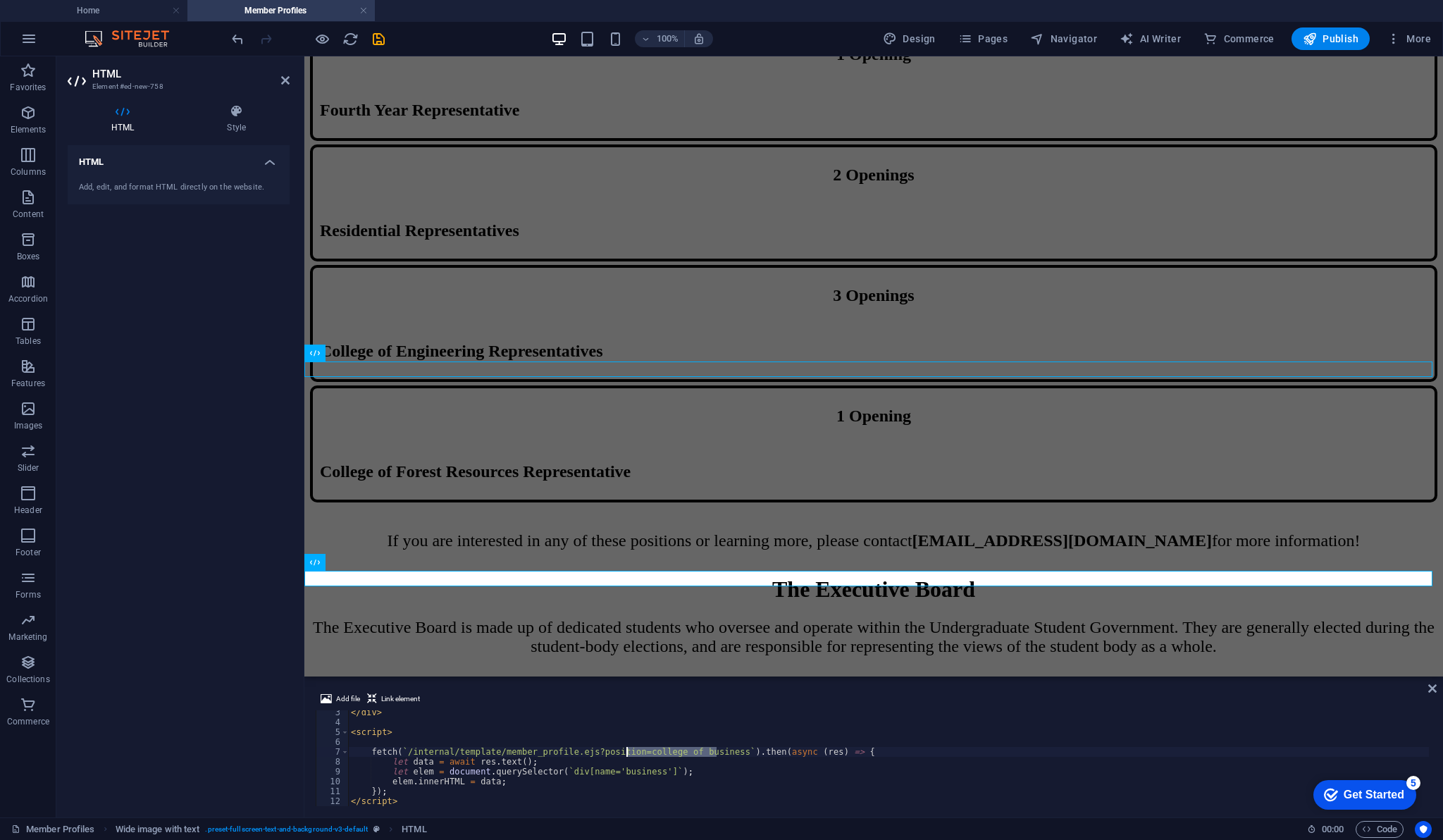
drag, startPoint x: 716, startPoint y: 752, endPoint x: 632, endPoint y: 748, distance: 84.1
click at [626, 752] on div "</ div > < script > fetch ( ` /internal/template/member_profile.ejs?position=co…" at bounding box center [889, 765] width 1082 height 115
click at [622, 768] on div "</ div > < script > fetch ( ` /internal/template/member_profile.ejs?position=re…" at bounding box center [889, 765] width 1082 height 115
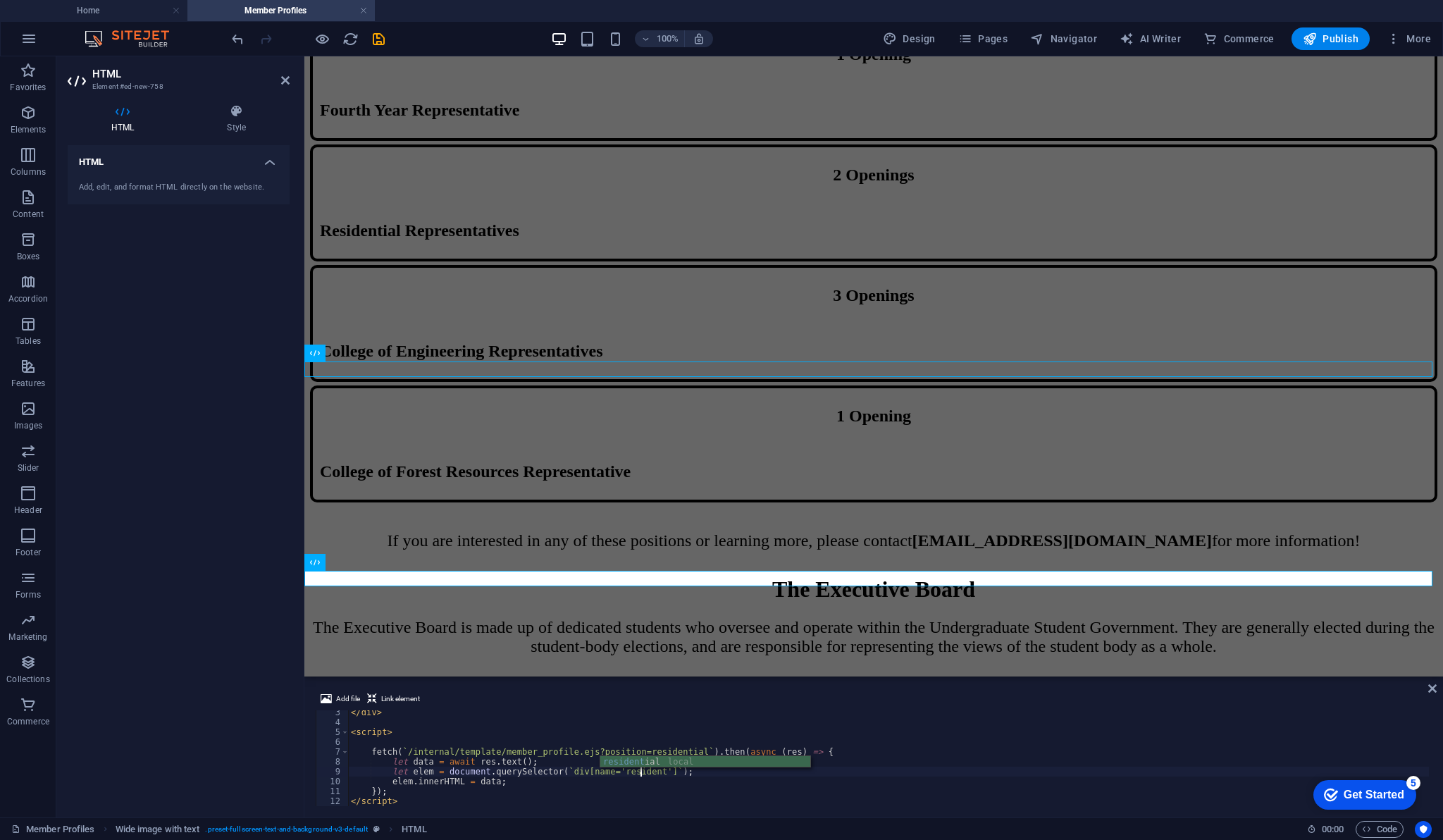
scroll to position [0, 24]
click at [622, 768] on div "</ div > < script > fetch ( ` /internal/template/member_profile.ejs?position=re…" at bounding box center [889, 765] width 1082 height 115
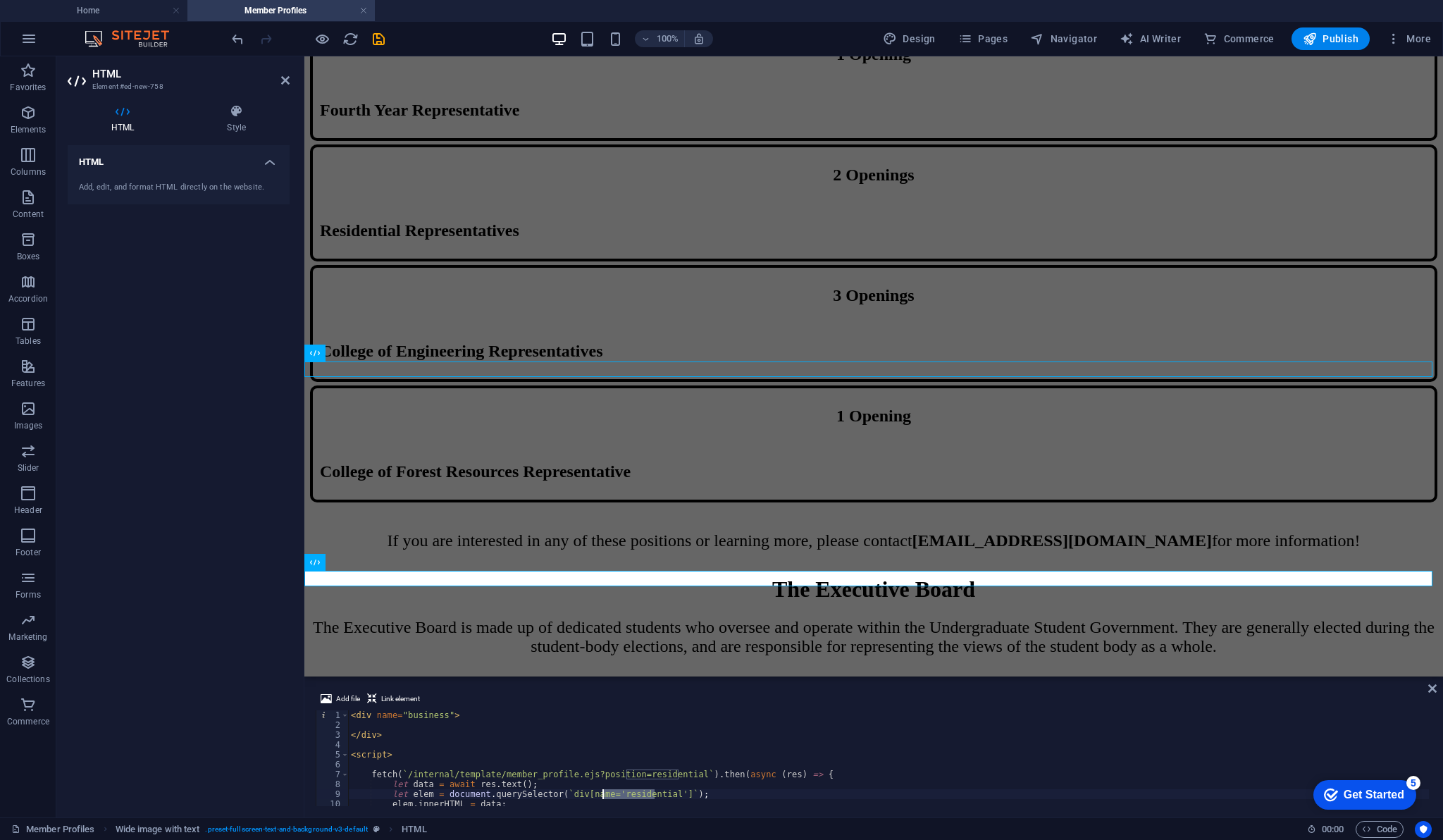
click at [420, 715] on div "< div name = "business" > </ div > < script > fetch ( ` /internal/template/memb…" at bounding box center [889, 768] width 1082 height 115
type textarea "<div name="residential">"
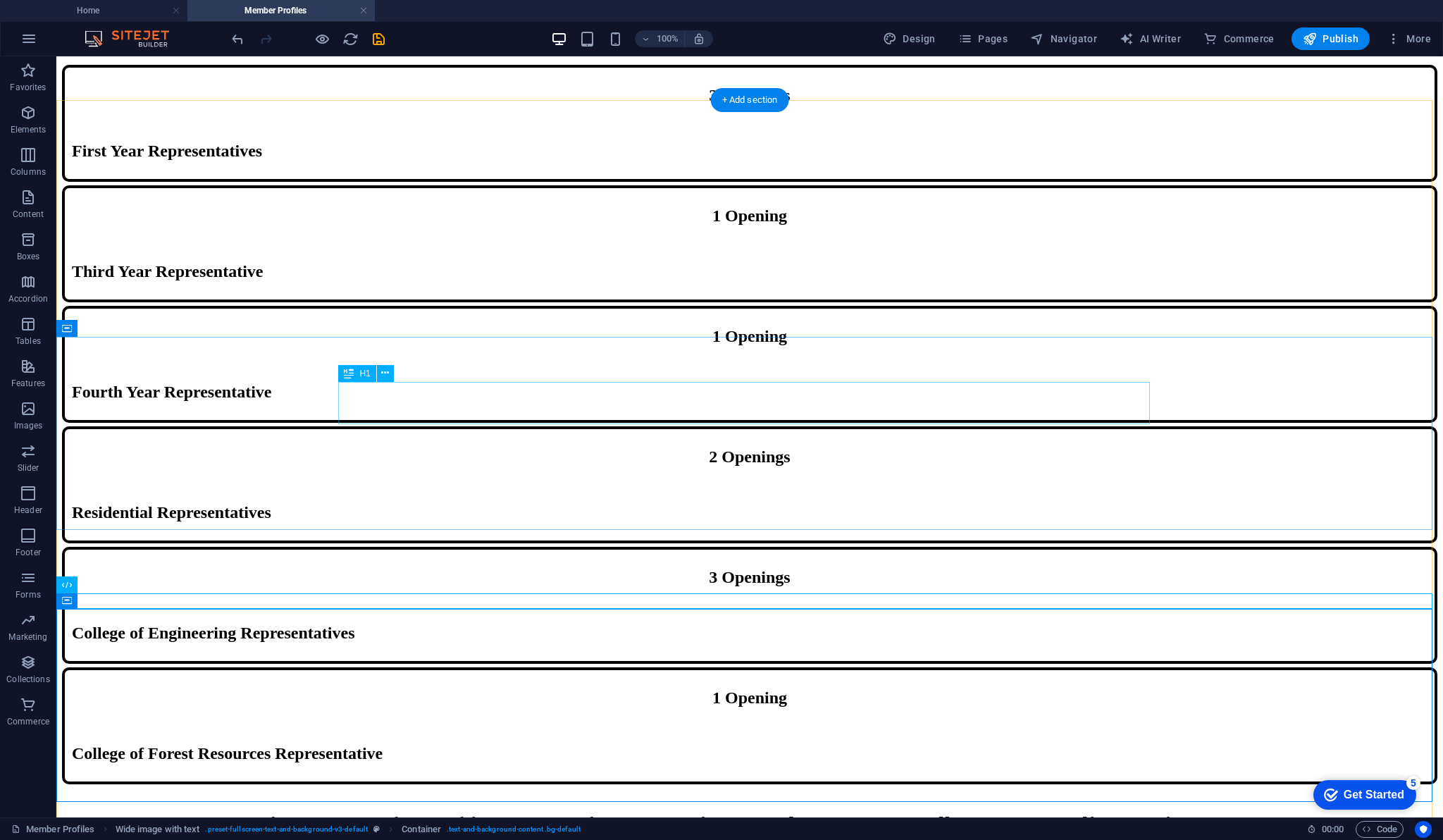
scroll to position [1350, 0]
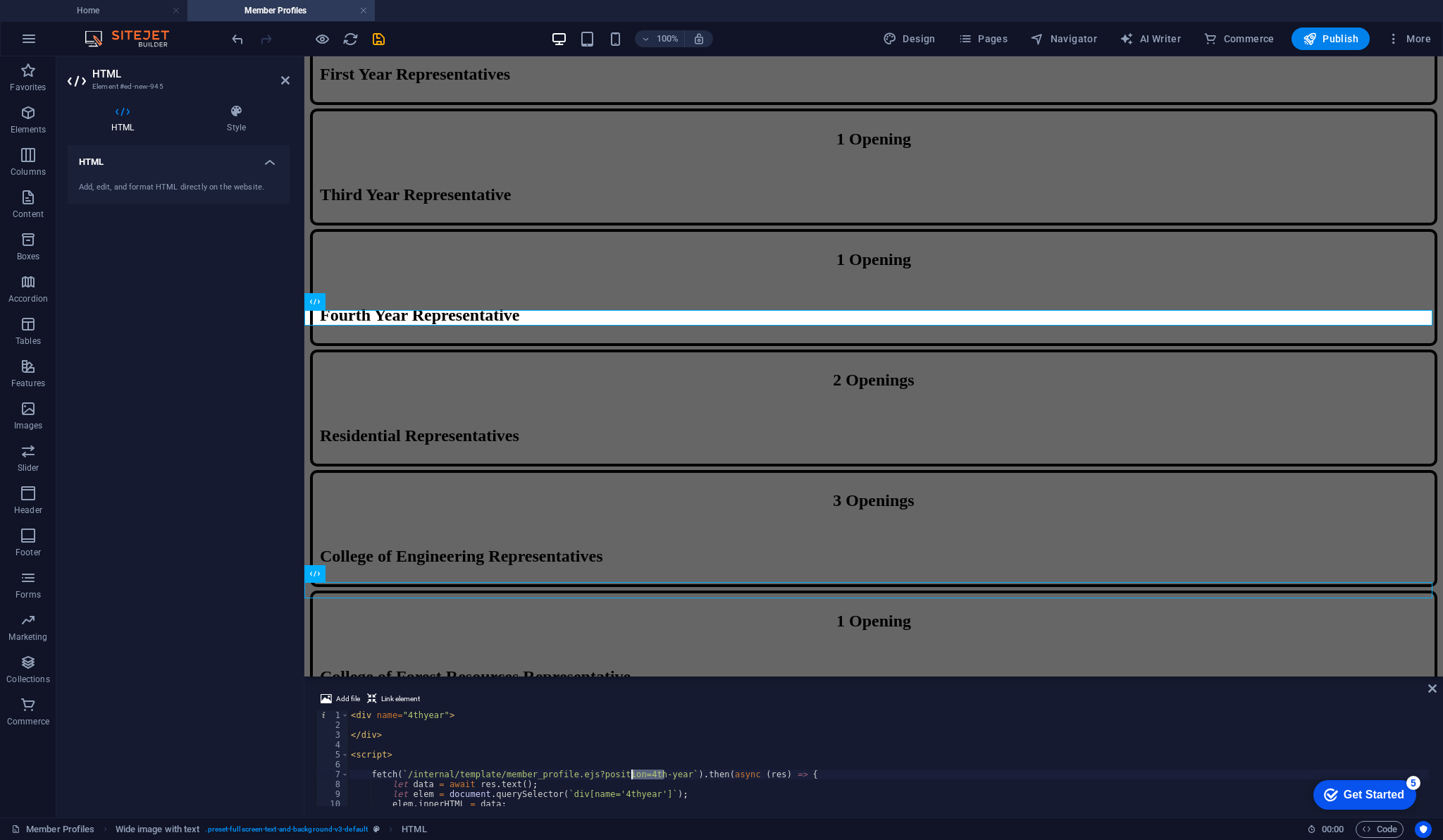
drag, startPoint x: 664, startPoint y: 778, endPoint x: 627, endPoint y: 774, distance: 37.2
click at [627, 774] on div "< div name = "4thyear" > </ div > < script > fetch ( ` /internal/template/membe…" at bounding box center [889, 768] width 1082 height 115
click at [428, 708] on div "Add file Link element" at bounding box center [874, 700] width 1116 height 20
click at [424, 711] on div "< div name = "4thyear" > </ div > < script > fetch ( ` /internal/template/membe…" at bounding box center [889, 768] width 1082 height 115
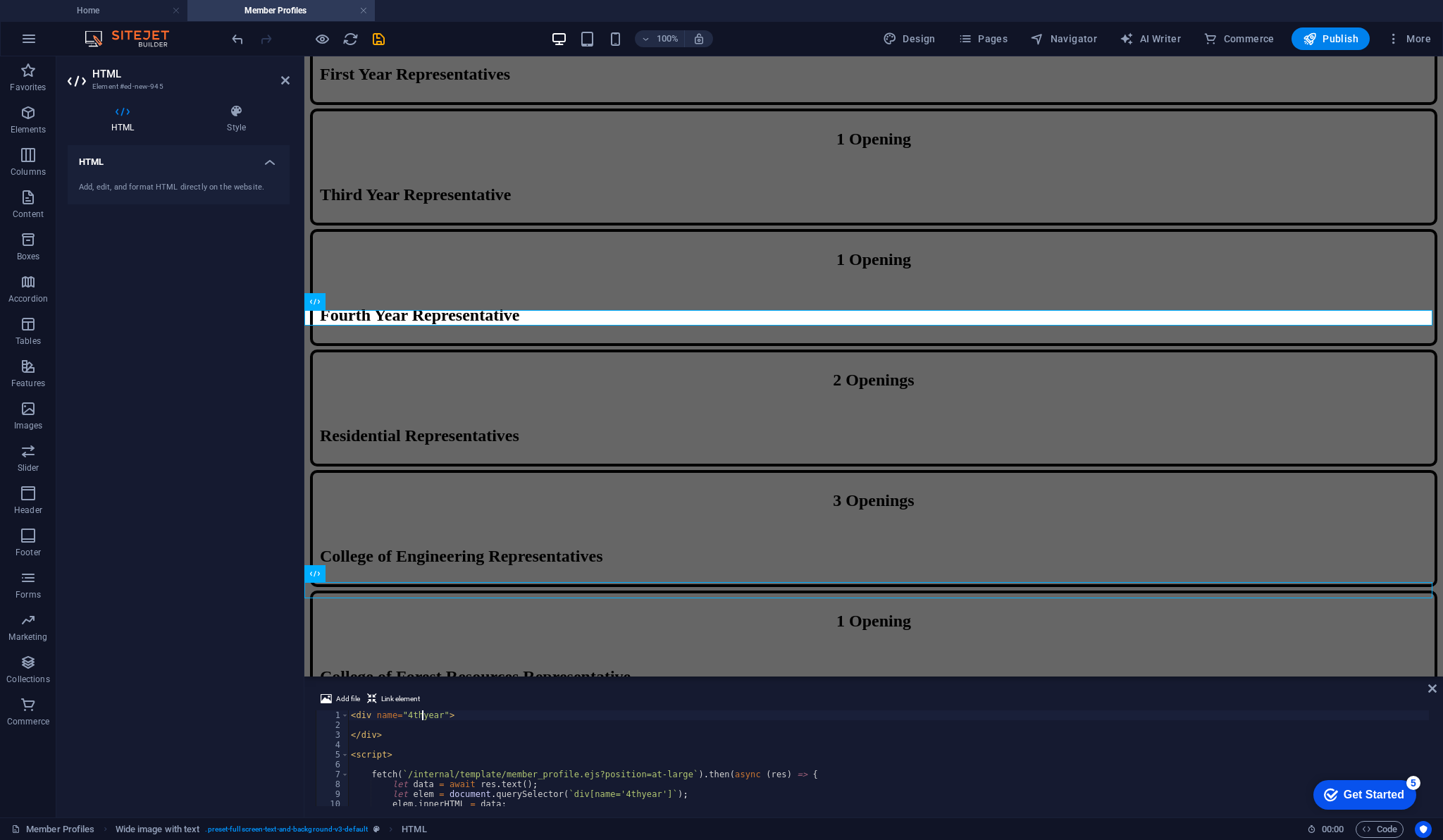
click at [424, 711] on div "< div name = "4thyear" > </ div > < script > fetch ( ` /internal/template/membe…" at bounding box center [889, 768] width 1082 height 115
click at [612, 795] on div "< div name = "atlarge" > </ div > < script > fetch ( ` /internal/template/membe…" at bounding box center [889, 768] width 1082 height 115
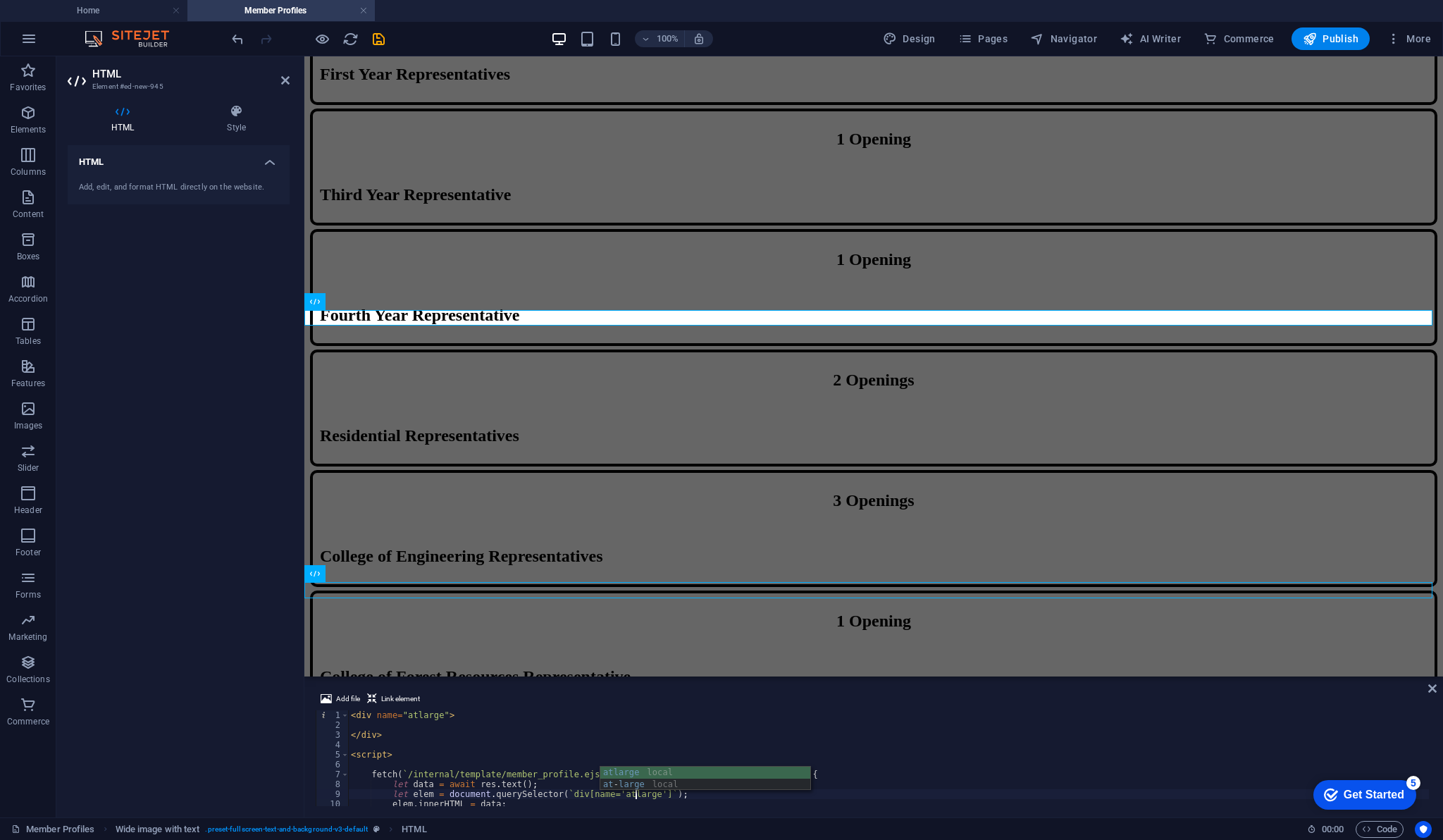
type textarea "let elem = document.querySelector(`div[name='atlarge']`);"
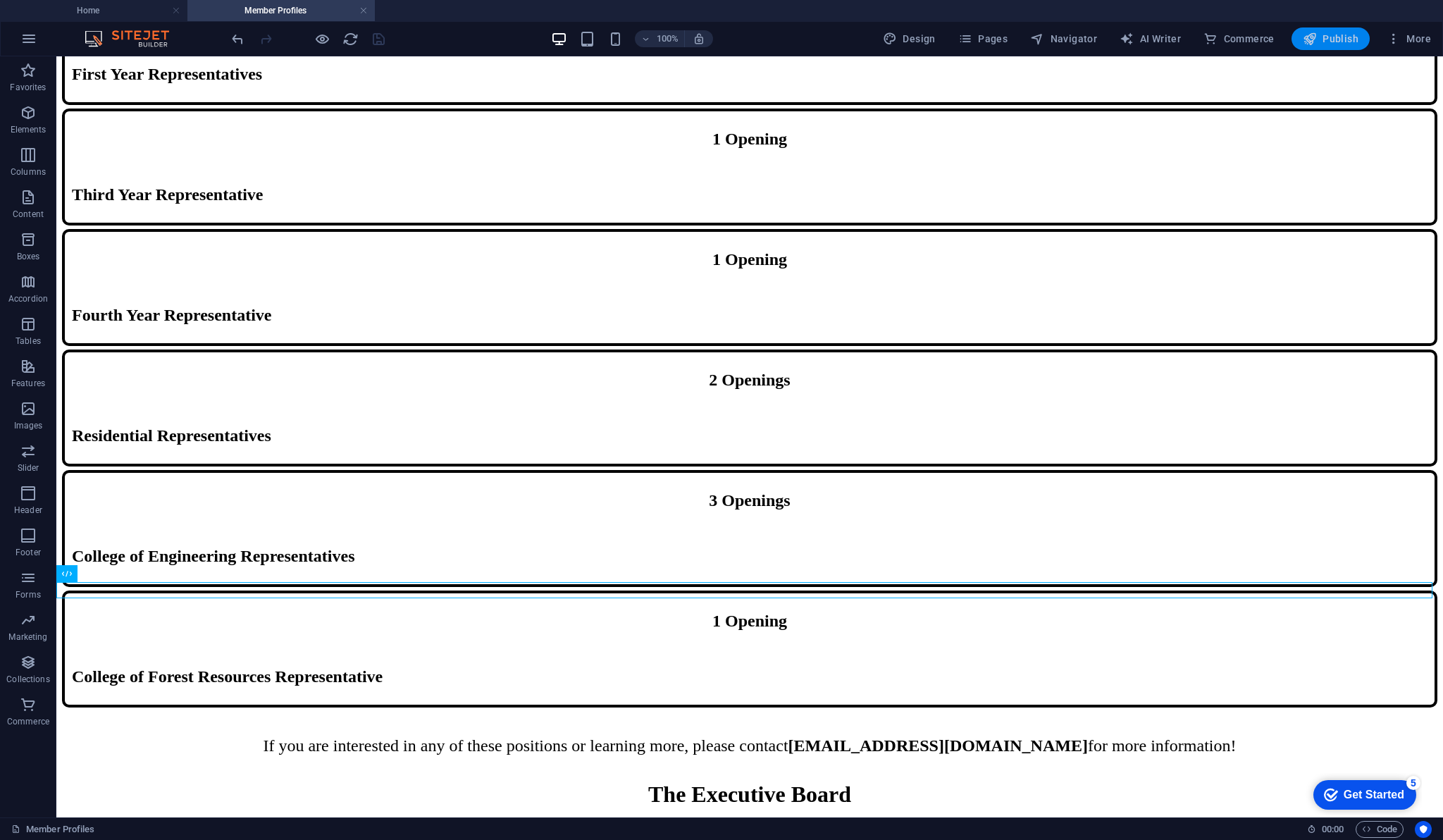
click at [1323, 40] on span "Publish" at bounding box center [1331, 38] width 56 height 14
